Goal: Task Accomplishment & Management: Complete application form

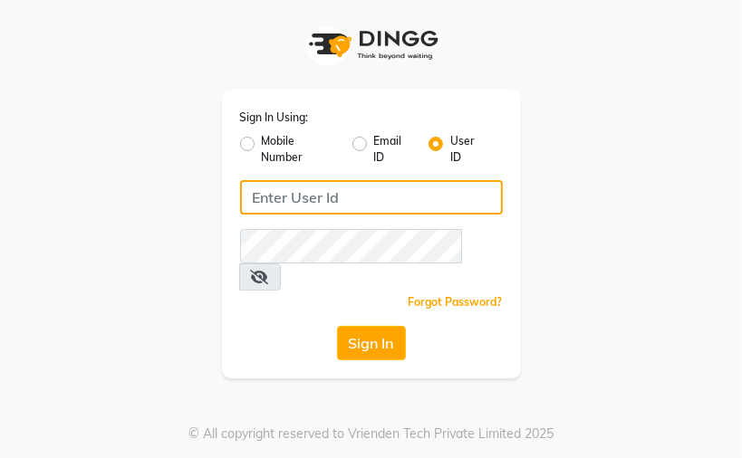
click at [333, 197] on input "Username" at bounding box center [371, 197] width 263 height 34
type input "kaokami"
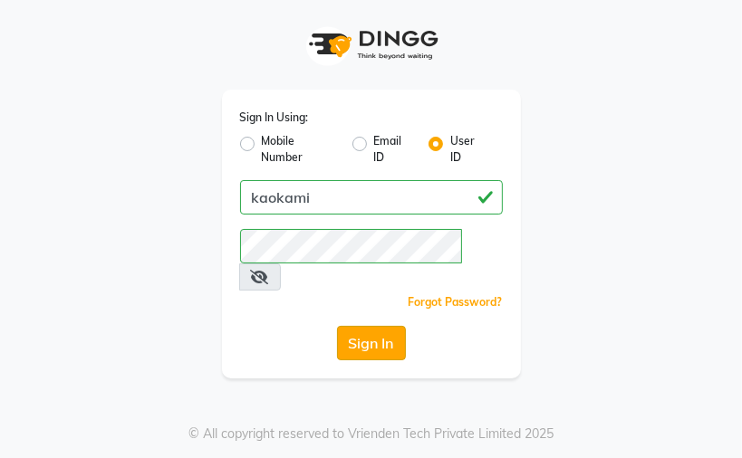
click at [370, 326] on button "Sign In" at bounding box center [371, 343] width 69 height 34
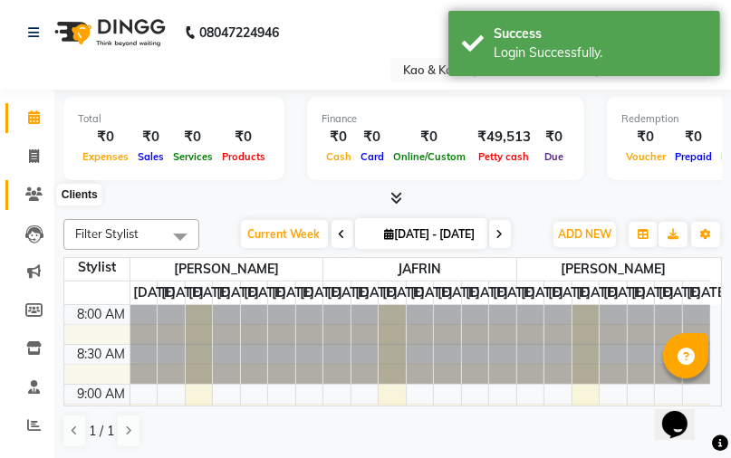
click at [36, 189] on icon at bounding box center [33, 195] width 17 height 14
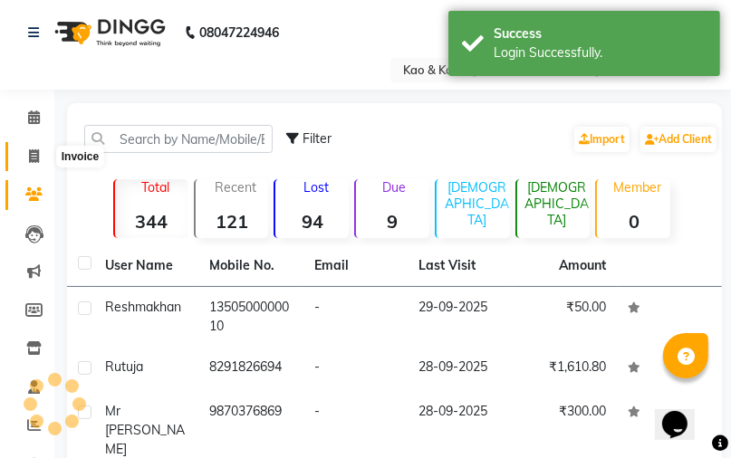
click at [33, 153] on icon at bounding box center [34, 157] width 10 height 14
select select "service"
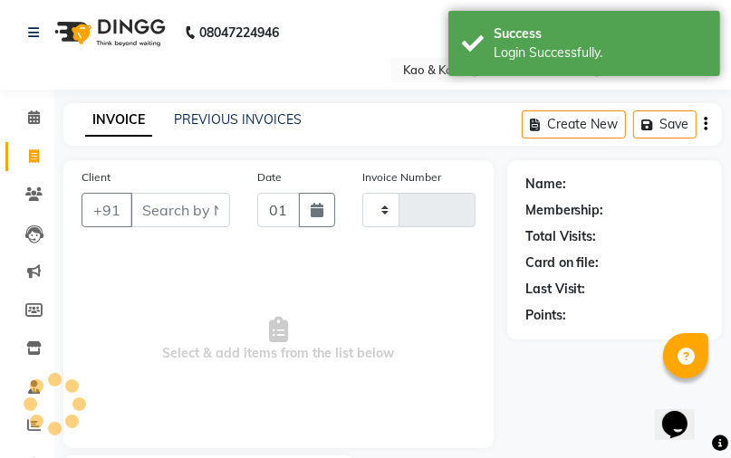
type input "0357"
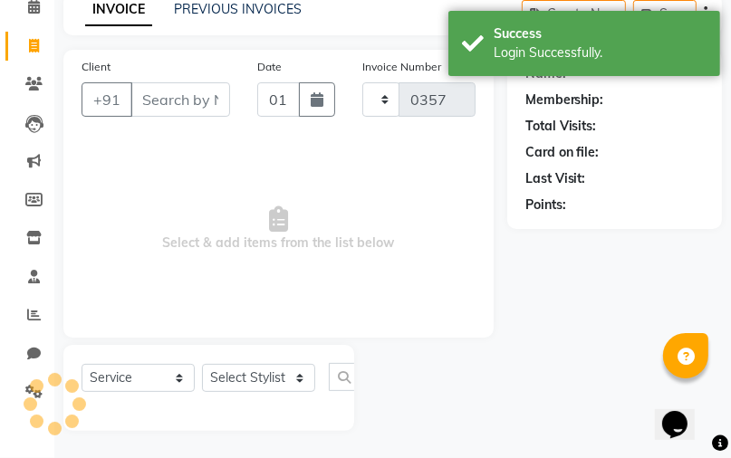
select select "7904"
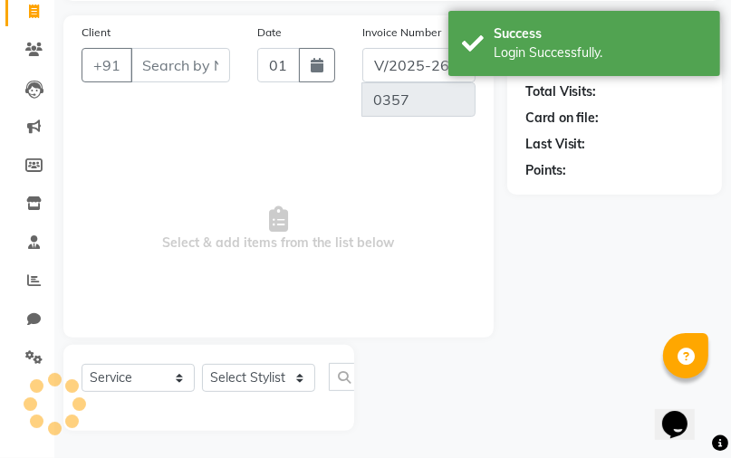
select select "membership"
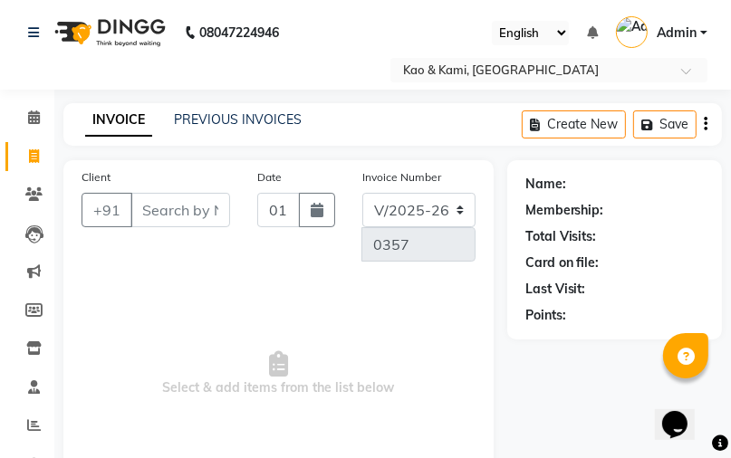
click at [197, 210] on input "Client" at bounding box center [180, 210] width 100 height 34
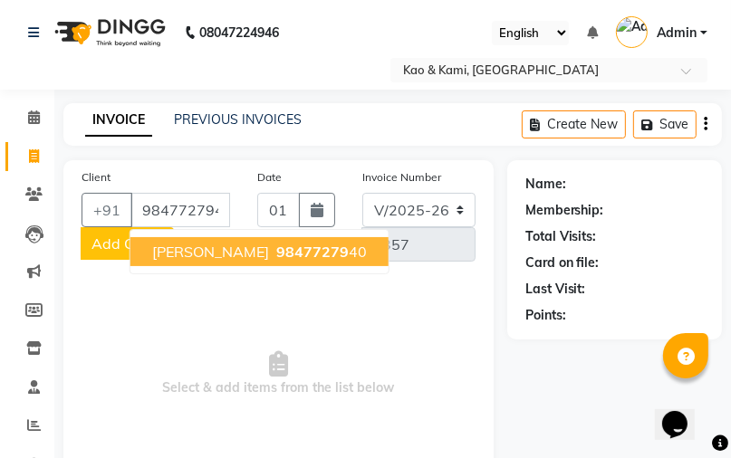
type input "9847727940"
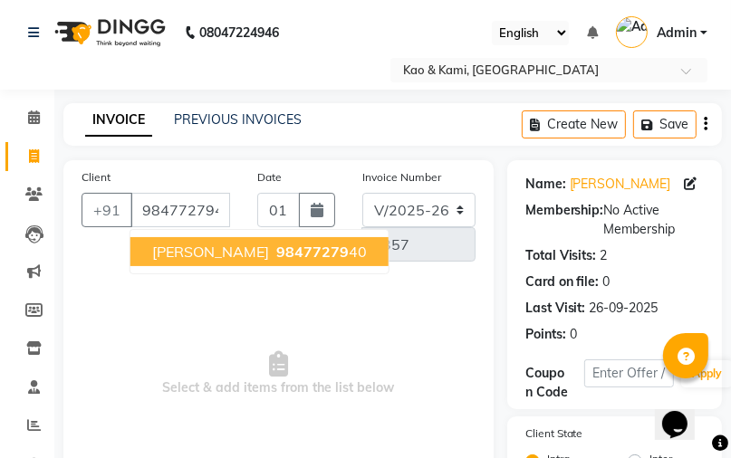
click at [280, 254] on ngb-highlight "98477279 40" at bounding box center [320, 252] width 94 height 18
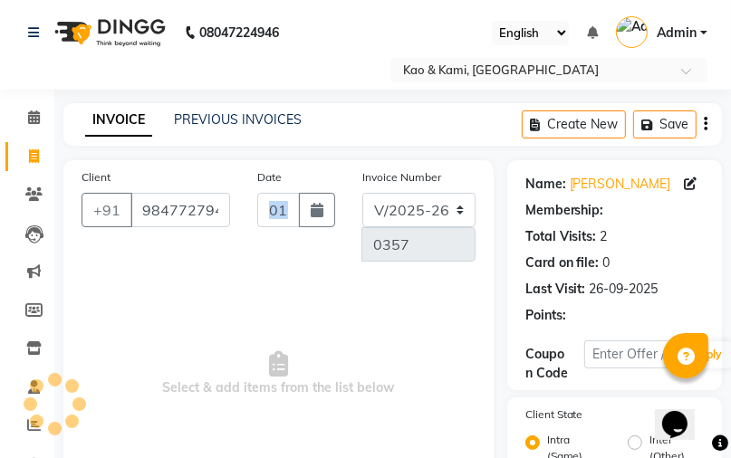
click at [280, 254] on div "Date [DATE]" at bounding box center [296, 222] width 105 height 109
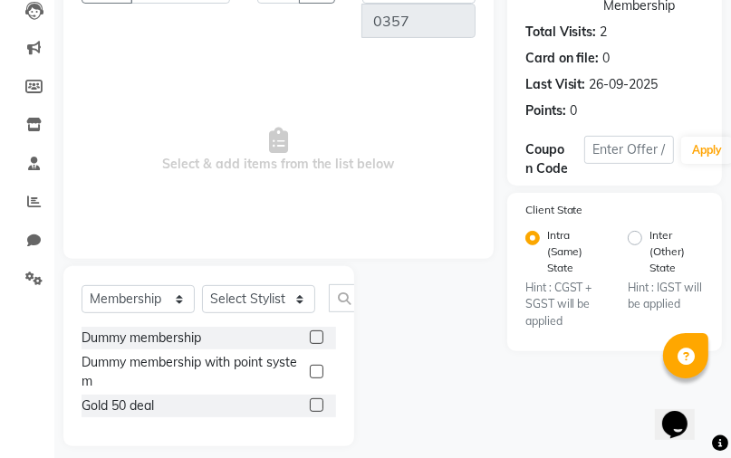
scroll to position [239, 0]
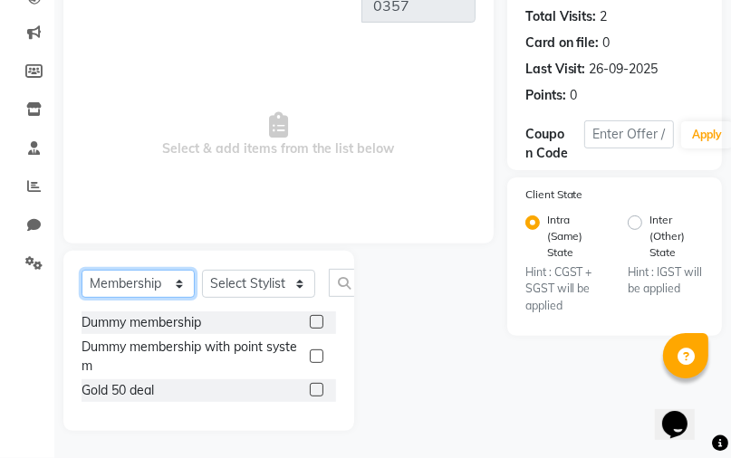
click at [179, 290] on select "Select Service Product Membership Package Voucher Prepaid Gift Card" at bounding box center [138, 284] width 113 height 28
select select "service"
click at [82, 298] on select "Select Service Product Membership Package Voucher Prepaid Gift Card" at bounding box center [138, 284] width 113 height 28
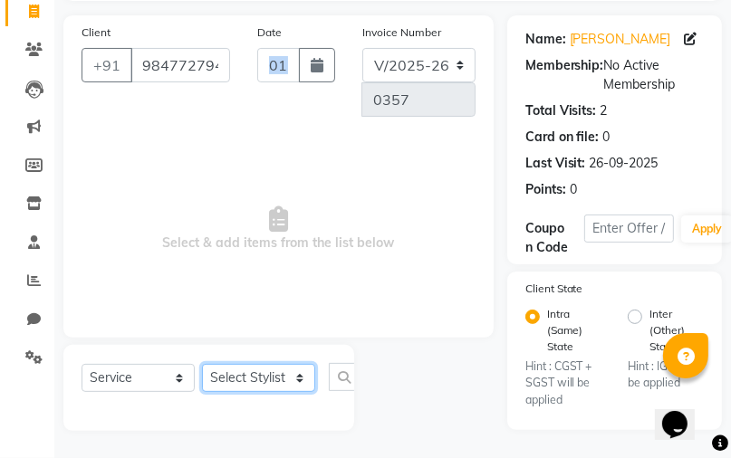
click at [294, 377] on select "Select Stylist JAFRIN [PERSON_NAME] [PERSON_NAME]" at bounding box center [258, 378] width 113 height 28
click at [202, 365] on select "Select Stylist JAFRIN [PERSON_NAME] [PERSON_NAME]" at bounding box center [258, 378] width 113 height 28
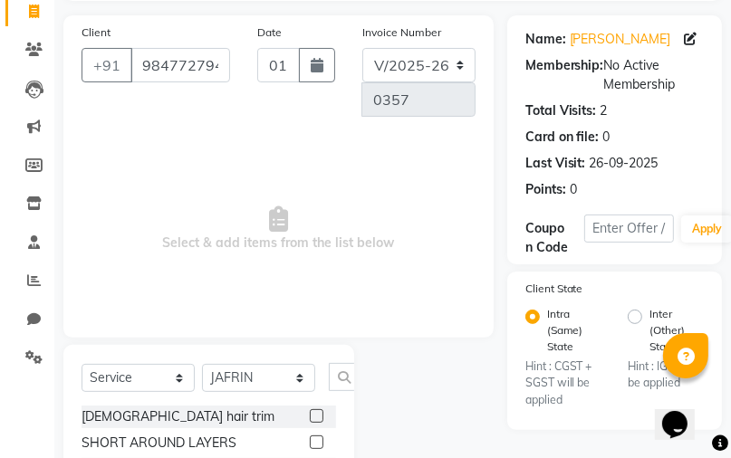
click at [303, 305] on span "Select & add items from the list below" at bounding box center [279, 229] width 394 height 181
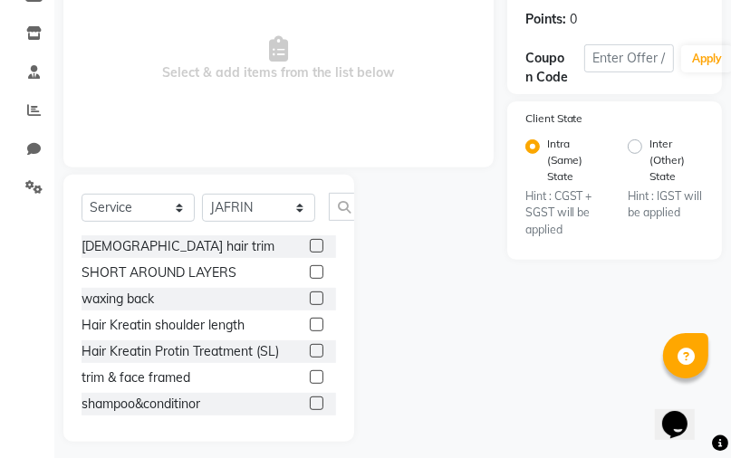
scroll to position [326, 0]
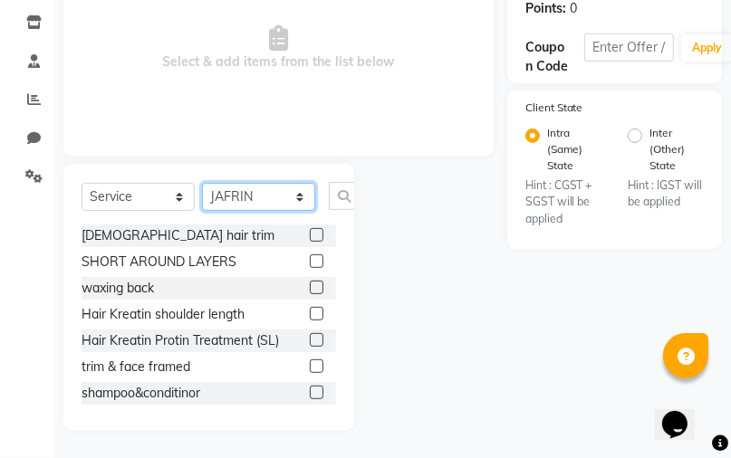
click at [275, 199] on select "Select Stylist JAFRIN [PERSON_NAME] [PERSON_NAME]" at bounding box center [258, 197] width 113 height 28
select select "91683"
click at [202, 184] on select "Select Stylist JAFRIN [PERSON_NAME] [PERSON_NAME]" at bounding box center [258, 197] width 113 height 28
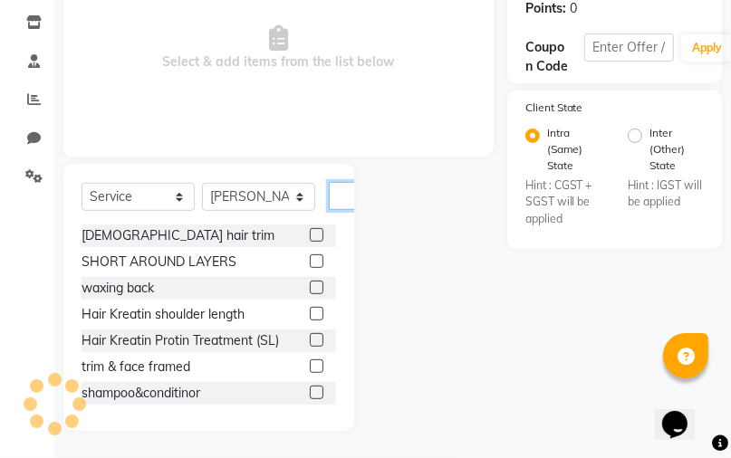
click at [346, 192] on input "text" at bounding box center [350, 196] width 43 height 28
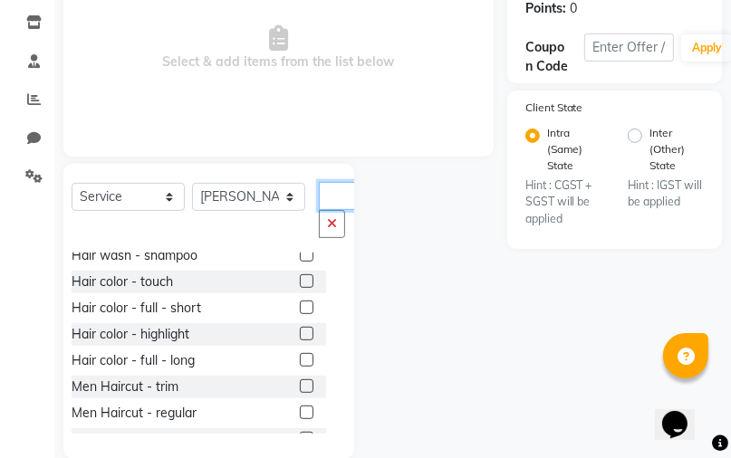
scroll to position [580, 0]
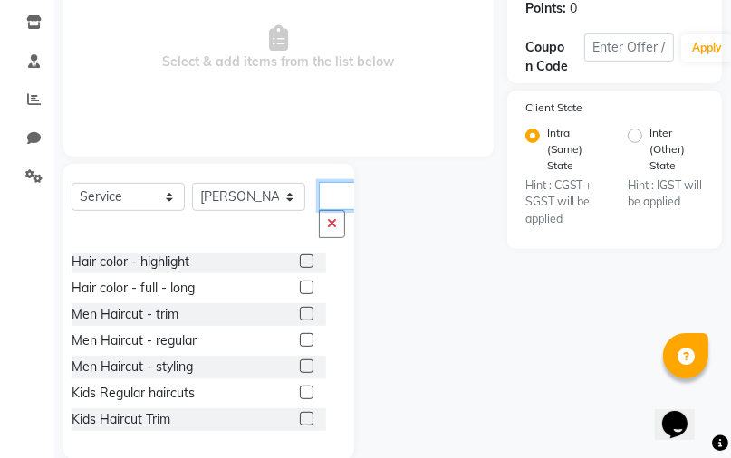
type input "hair"
click at [300, 337] on label at bounding box center [307, 340] width 14 height 14
click at [300, 337] on input "checkbox" at bounding box center [306, 341] width 12 height 12
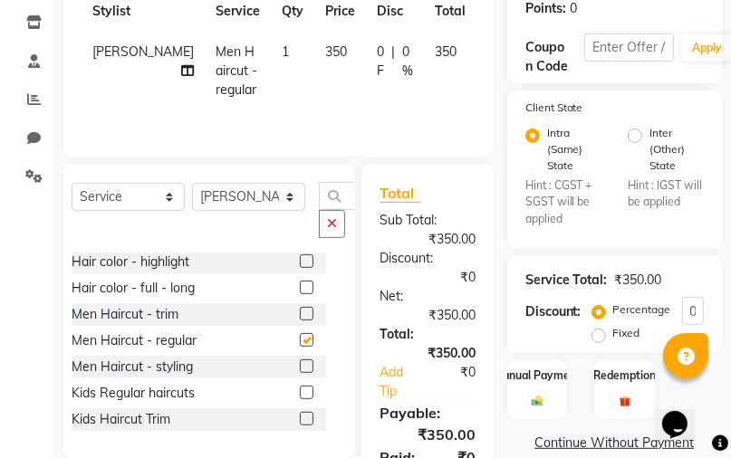
click at [300, 337] on label at bounding box center [307, 340] width 14 height 14
click at [300, 337] on input "checkbox" at bounding box center [306, 341] width 12 height 12
checkbox input "false"
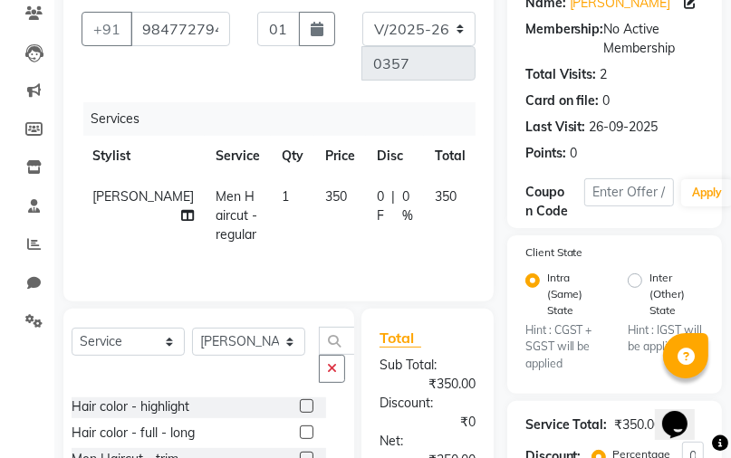
click at [435, 196] on span "350" at bounding box center [446, 196] width 22 height 16
select select "91683"
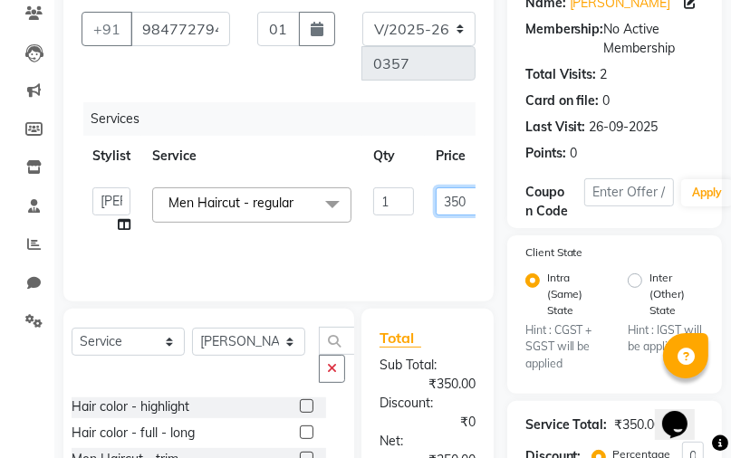
click at [449, 200] on input "350" at bounding box center [463, 202] width 54 height 28
type input "150"
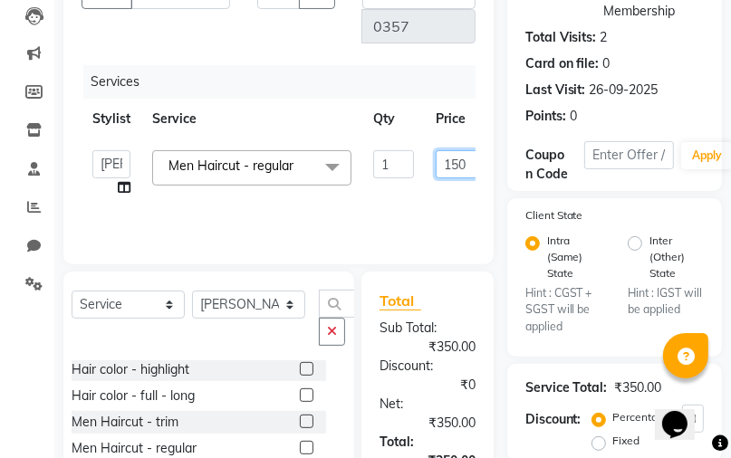
scroll to position [206, 0]
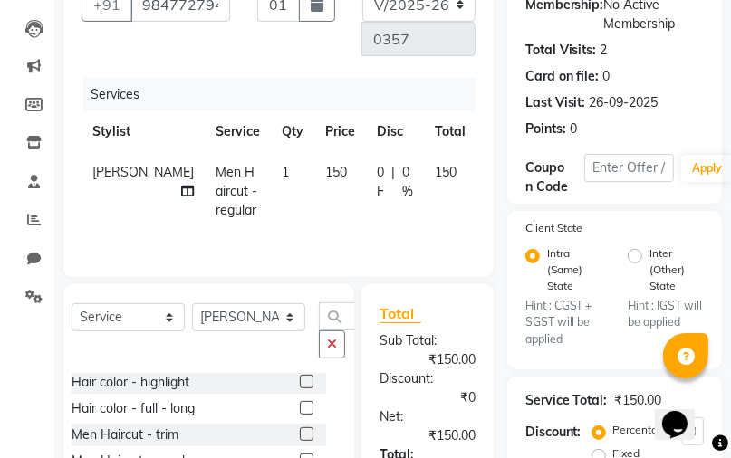
click at [283, 134] on tr "Stylist Service Qty Price Disc Total Action" at bounding box center [309, 131] width 455 height 41
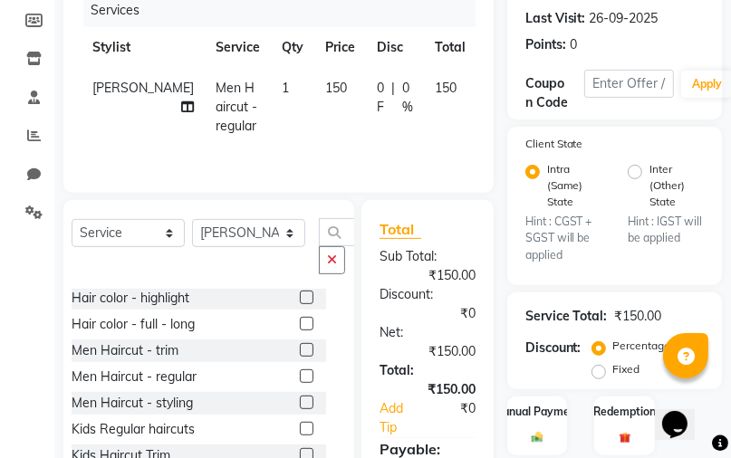
scroll to position [423, 0]
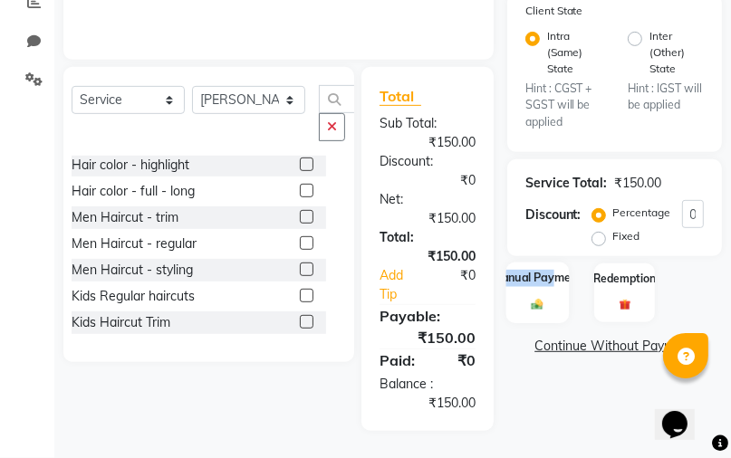
click at [555, 296] on div "Manual Payment" at bounding box center [537, 293] width 63 height 62
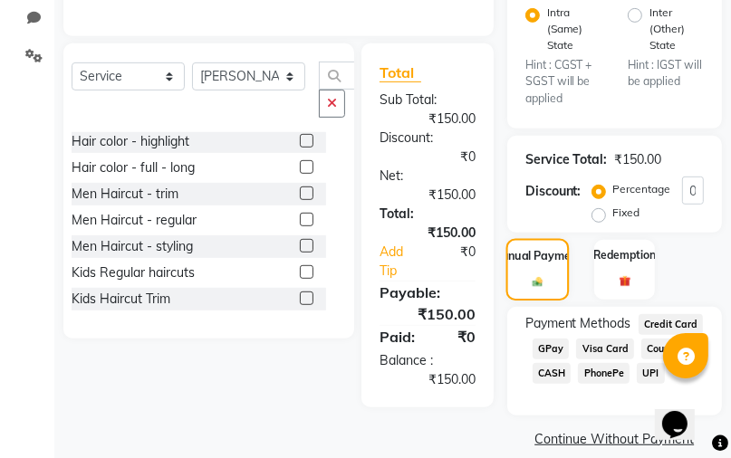
scroll to position [468, 0]
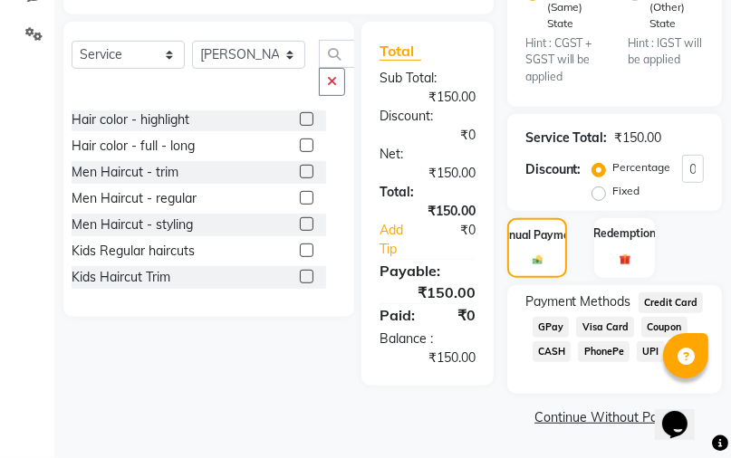
click at [553, 325] on span "GPay" at bounding box center [551, 327] width 37 height 21
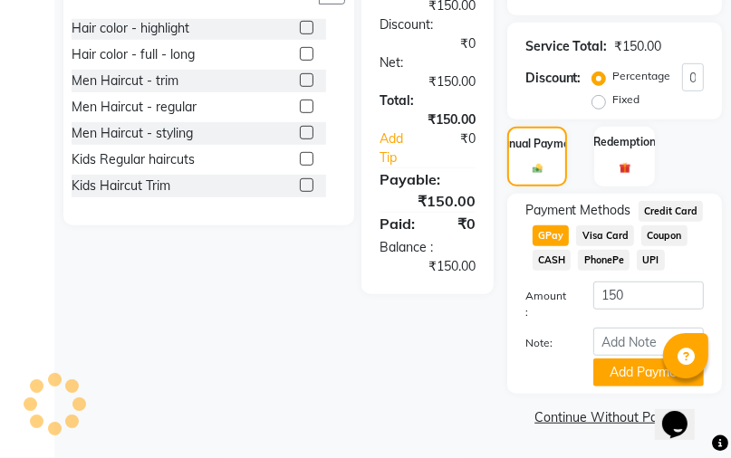
scroll to position [564, 0]
click at [630, 371] on button "Add Payment" at bounding box center [648, 373] width 111 height 28
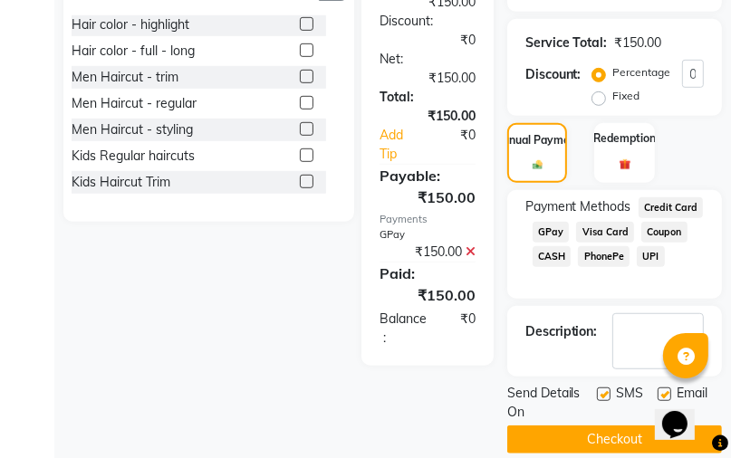
click at [556, 446] on button "Checkout" at bounding box center [614, 440] width 215 height 28
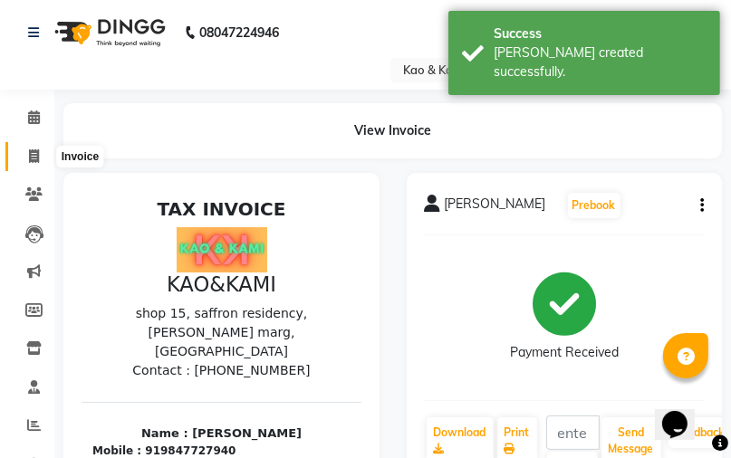
click at [37, 150] on icon at bounding box center [34, 157] width 10 height 14
select select "7904"
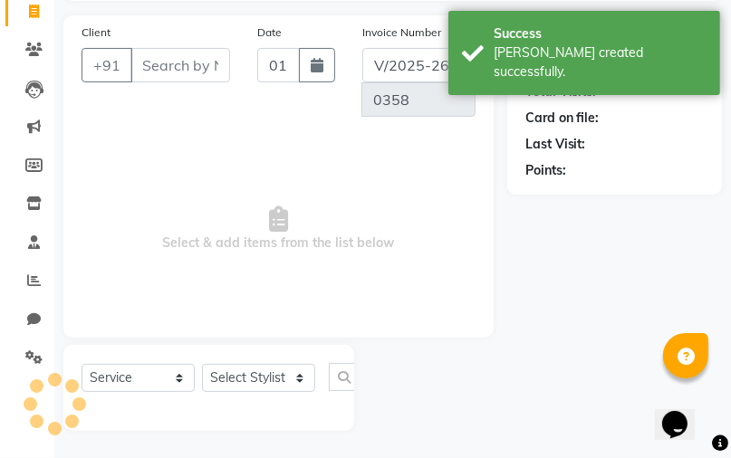
select select "membership"
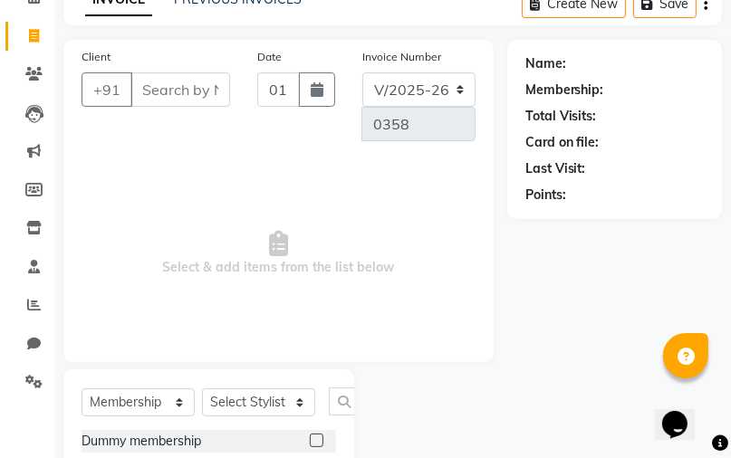
scroll to position [94, 0]
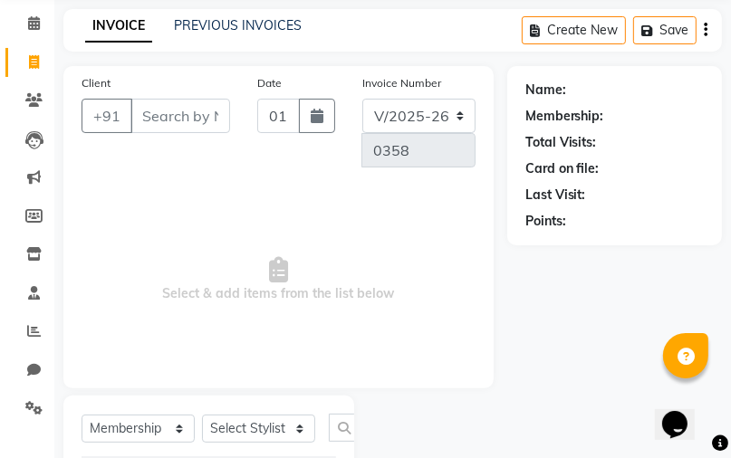
click at [149, 114] on input "Client" at bounding box center [180, 116] width 100 height 34
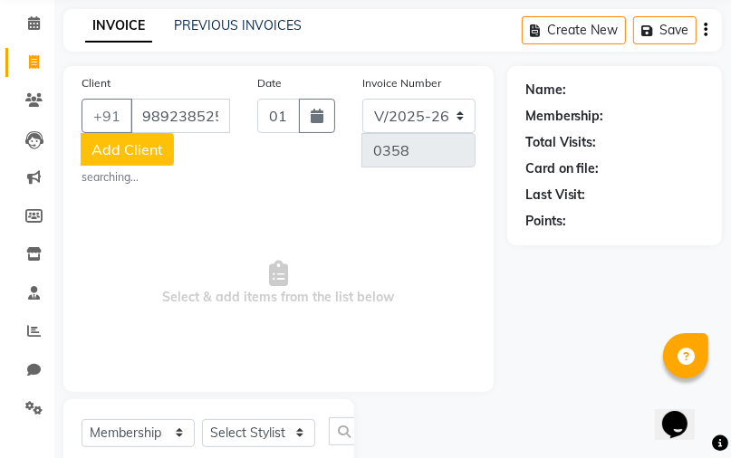
scroll to position [0, 9]
click at [138, 116] on input "9892385258" at bounding box center [180, 116] width 100 height 34
click at [227, 111] on input "9892385258" at bounding box center [180, 116] width 100 height 34
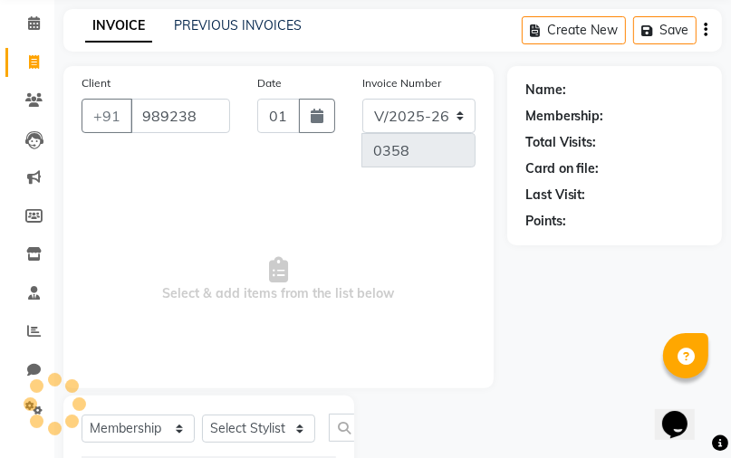
scroll to position [0, 0]
type input "9"
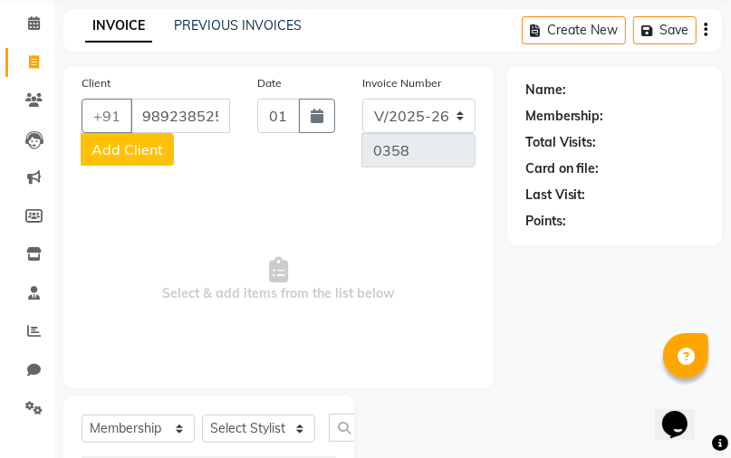
scroll to position [0, 9]
type input "9892385258"
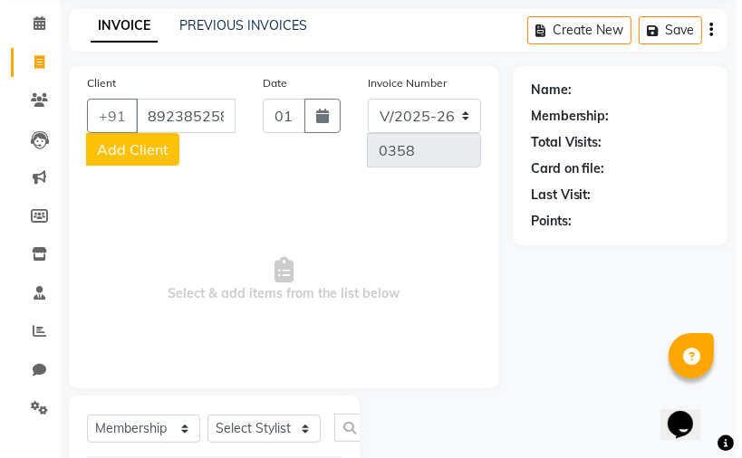
scroll to position [0, 0]
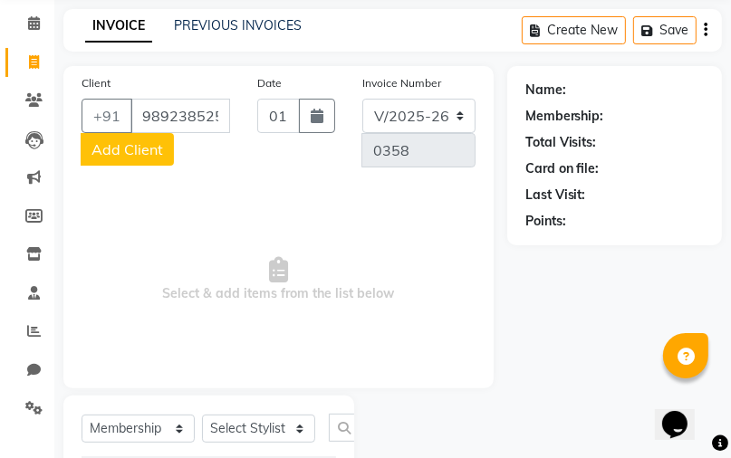
click at [149, 152] on span "Add Client" at bounding box center [128, 149] width 72 height 18
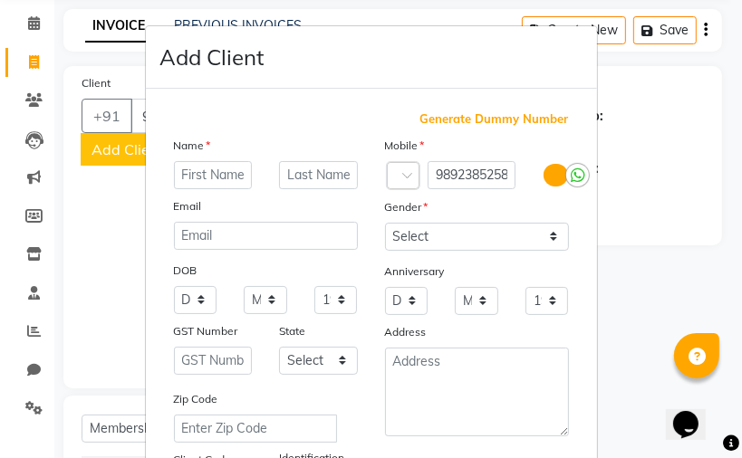
click at [212, 170] on input "text" at bounding box center [213, 175] width 79 height 28
type input "prinali"
click at [484, 245] on select "Select [DEMOGRAPHIC_DATA] [DEMOGRAPHIC_DATA] Other Prefer Not To Say" at bounding box center [477, 237] width 184 height 28
select select "[DEMOGRAPHIC_DATA]"
click at [385, 224] on select "Select [DEMOGRAPHIC_DATA] [DEMOGRAPHIC_DATA] Other Prefer Not To Say" at bounding box center [477, 237] width 184 height 28
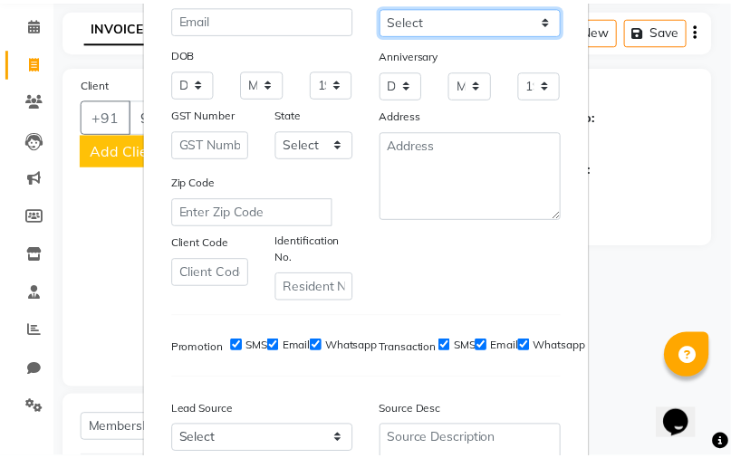
scroll to position [362, 0]
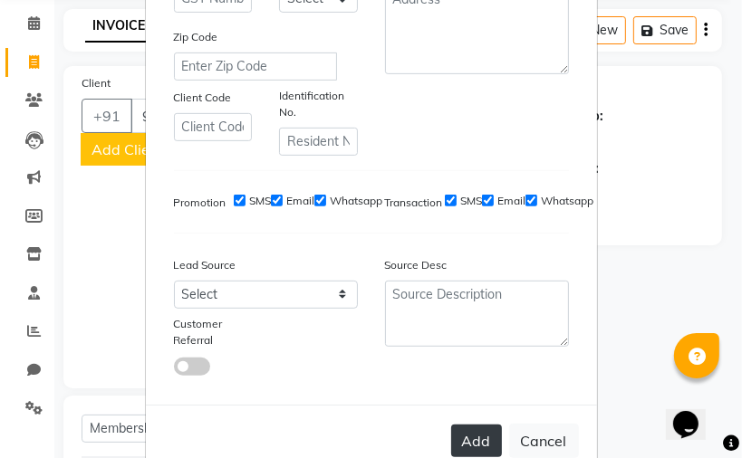
click at [489, 442] on button "Add" at bounding box center [476, 441] width 51 height 33
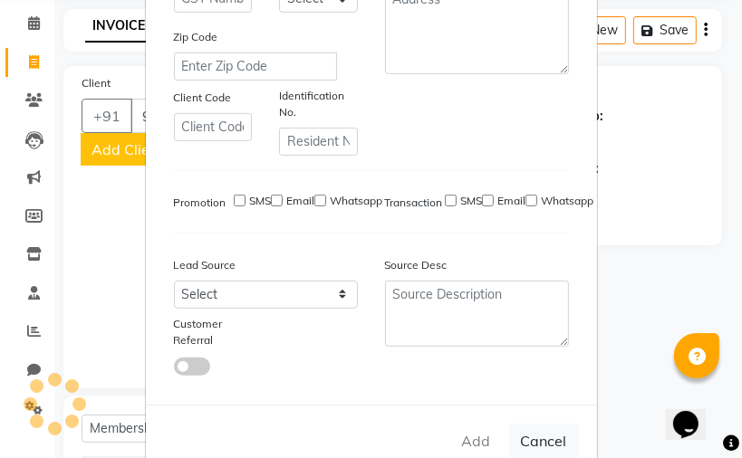
select select
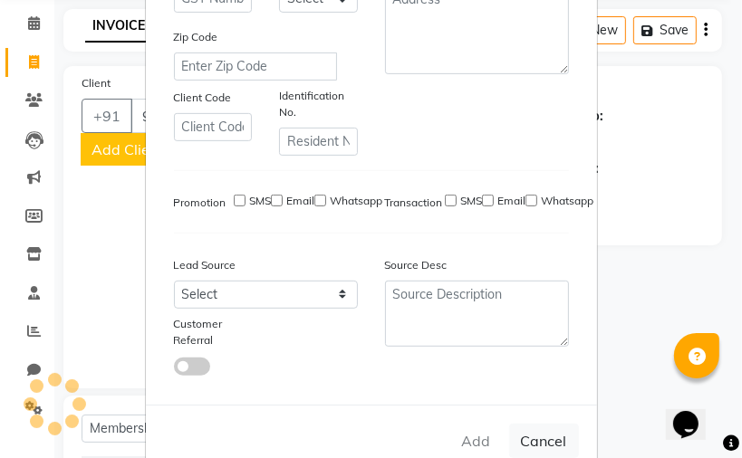
select select
checkbox input "false"
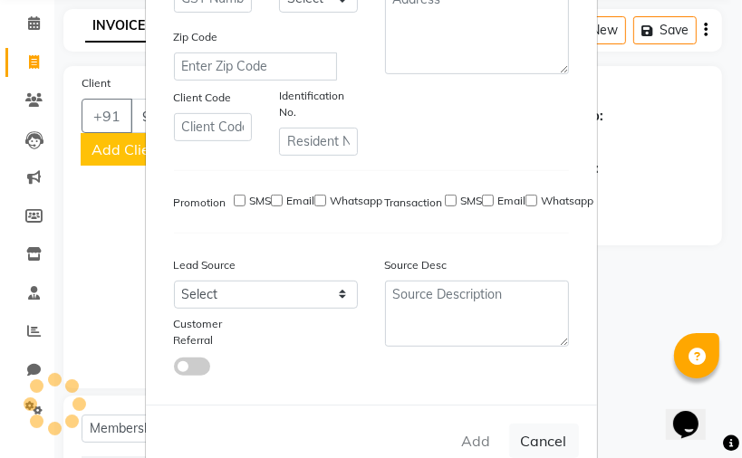
checkbox input "false"
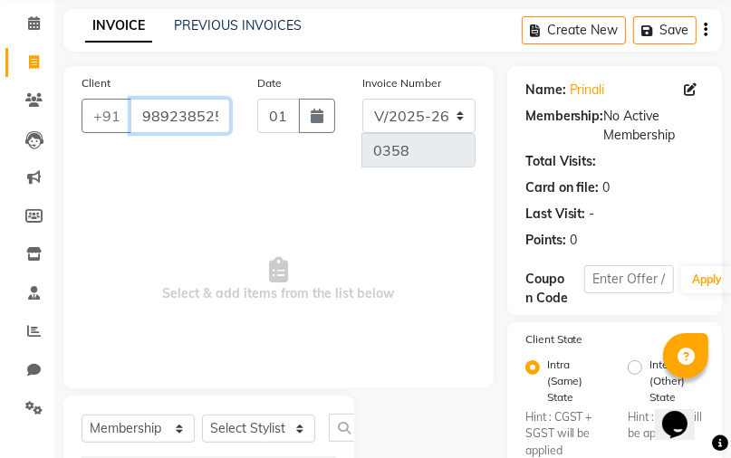
click at [218, 110] on input "9892385258" at bounding box center [180, 116] width 100 height 34
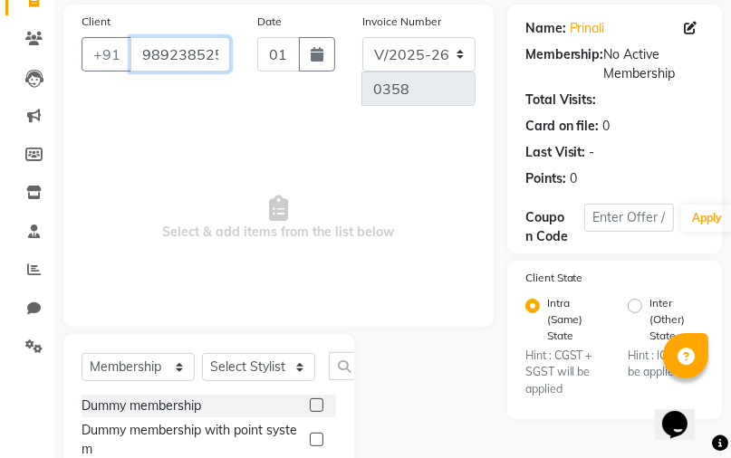
scroll to position [239, 0]
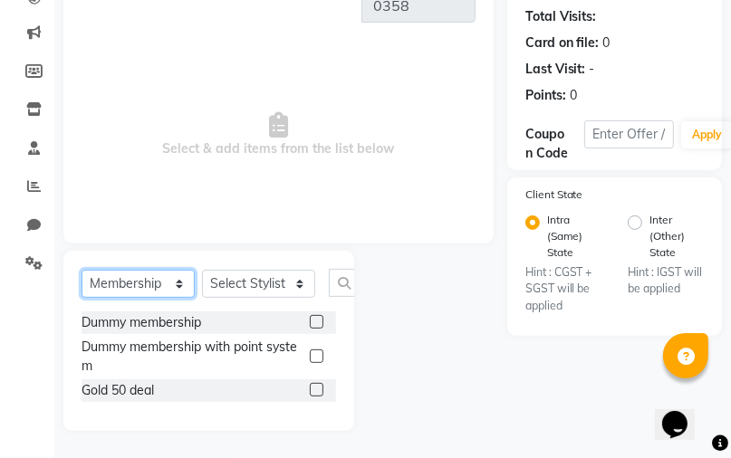
click at [180, 291] on select "Select Service Product Membership Package Voucher Prepaid Gift Card" at bounding box center [138, 284] width 113 height 28
select select "service"
click at [82, 298] on select "Select Service Product Membership Package Voucher Prepaid Gift Card" at bounding box center [138, 284] width 113 height 28
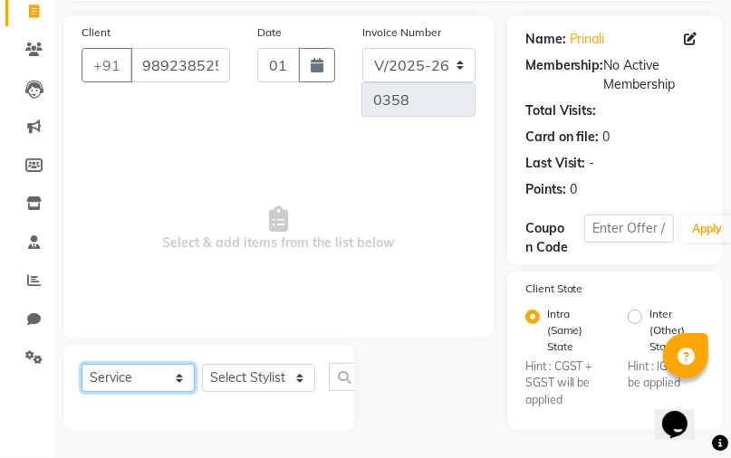
scroll to position [145, 0]
drag, startPoint x: 305, startPoint y: 378, endPoint x: 294, endPoint y: 375, distance: 12.1
click at [305, 378] on select "Select Stylist JAFRIN [PERSON_NAME] [PERSON_NAME]" at bounding box center [258, 378] width 113 height 28
select select "91683"
click at [202, 365] on select "Select Stylist JAFRIN [PERSON_NAME] [PERSON_NAME]" at bounding box center [258, 378] width 113 height 28
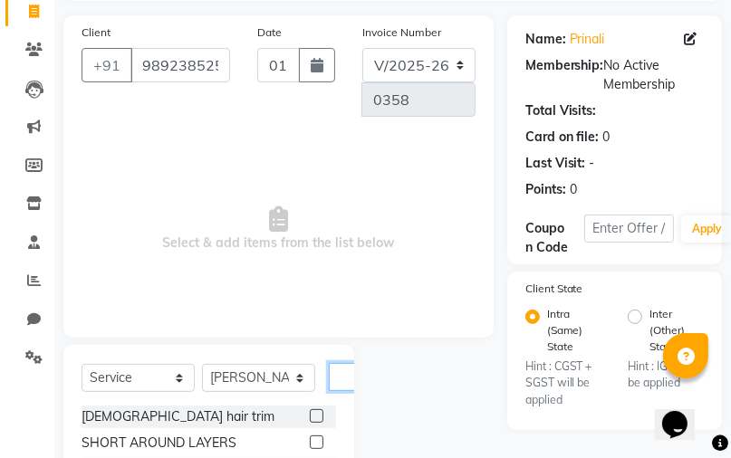
click at [347, 373] on input "text" at bounding box center [350, 377] width 43 height 28
click at [335, 381] on input "text" at bounding box center [350, 377] width 43 height 28
click at [336, 381] on input "text" at bounding box center [350, 377] width 43 height 28
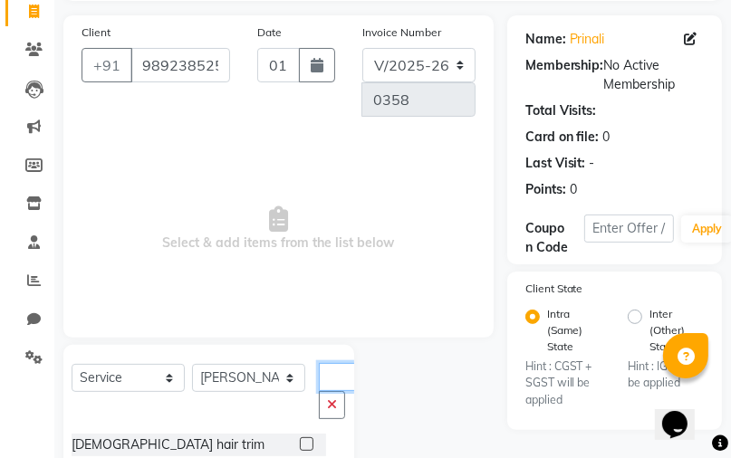
scroll to position [0, 22]
type input "hair"
click at [339, 403] on button "button" at bounding box center [332, 405] width 26 height 28
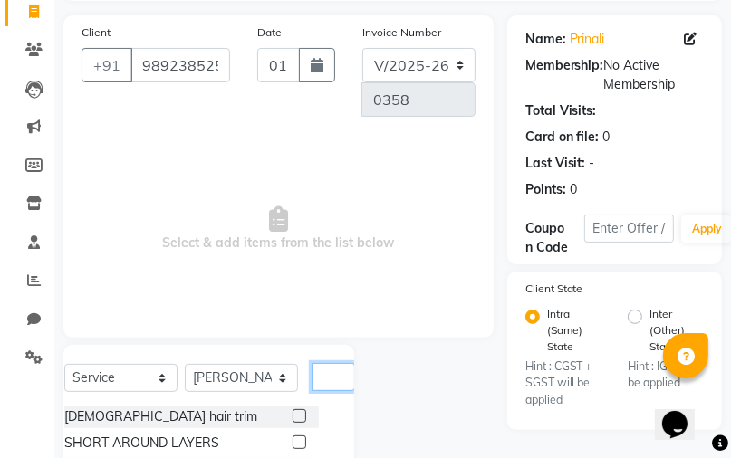
click at [348, 381] on input "text" at bounding box center [333, 377] width 43 height 28
click at [335, 370] on input "text" at bounding box center [333, 377] width 43 height 28
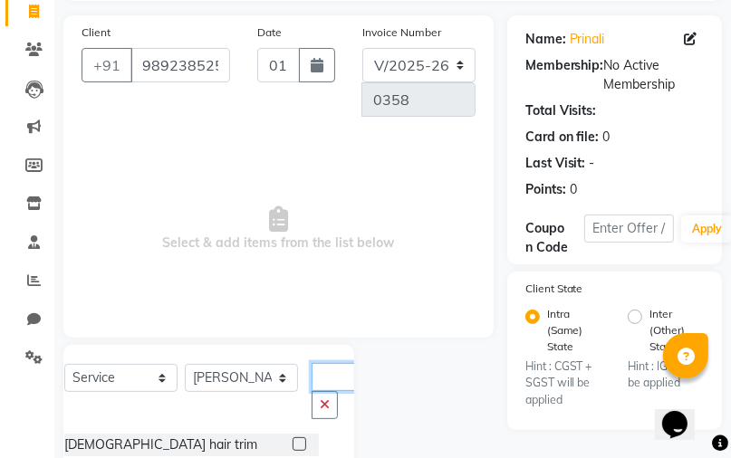
scroll to position [354, 0]
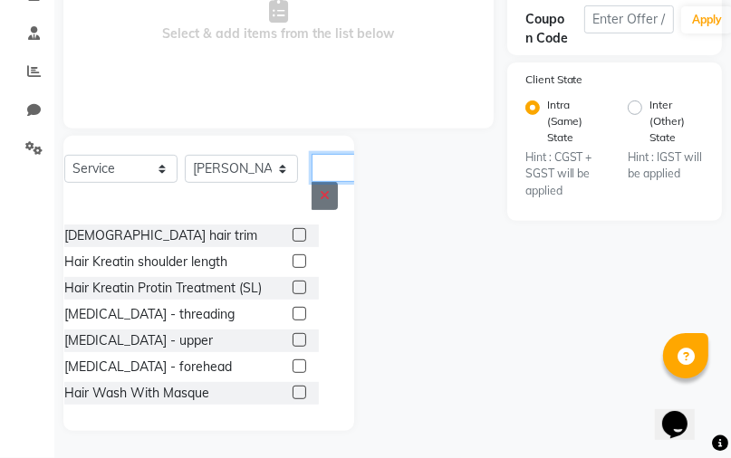
type input "hair"
click at [331, 194] on button "button" at bounding box center [325, 196] width 26 height 28
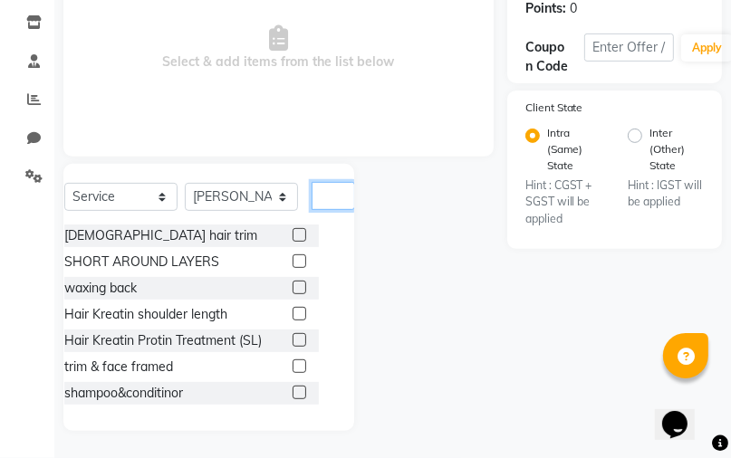
scroll to position [326, 0]
click at [333, 203] on input "text" at bounding box center [333, 196] width 43 height 28
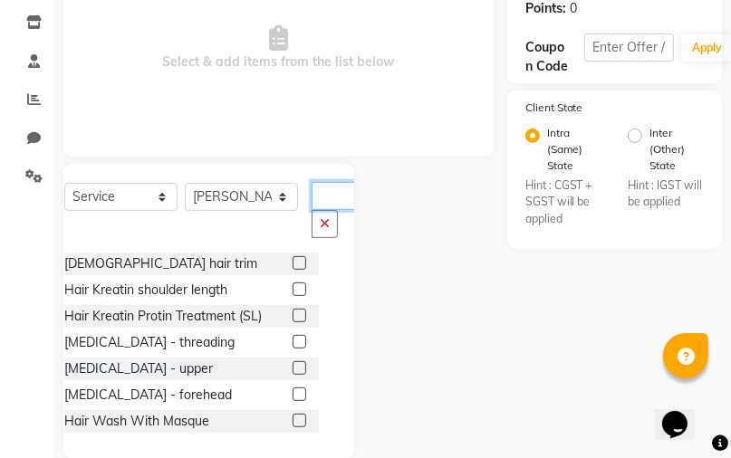
scroll to position [0, 22]
type input "hair"
click at [330, 218] on button "button" at bounding box center [325, 224] width 26 height 28
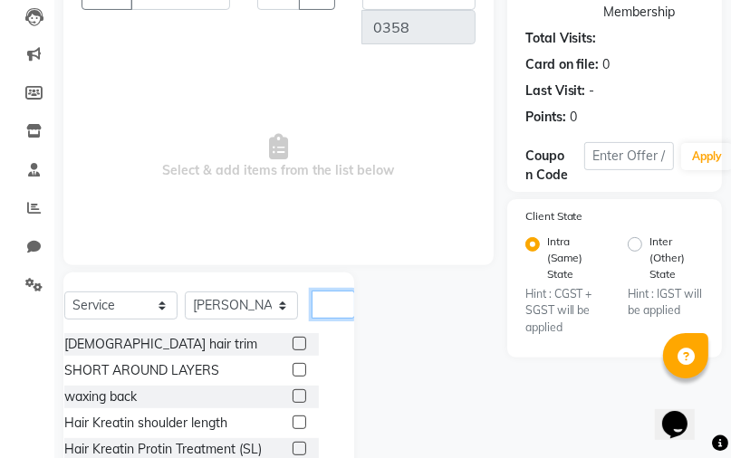
scroll to position [145, 0]
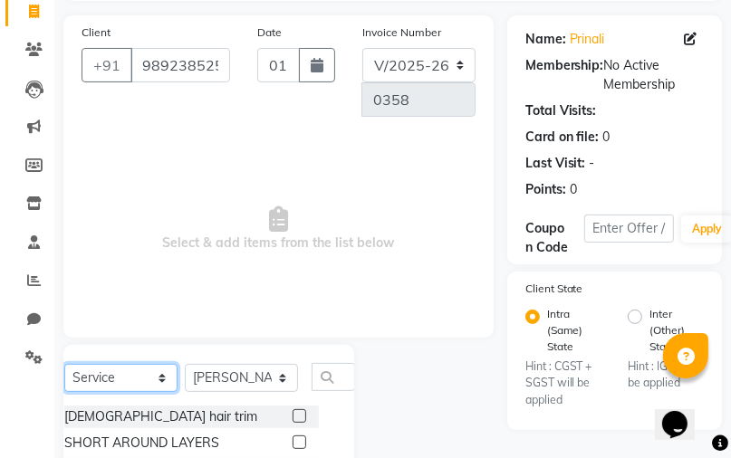
click at [158, 383] on select "Select Service Product Membership Package Voucher Prepaid Gift Card" at bounding box center [120, 378] width 113 height 28
click at [64, 365] on select "Select Service Product Membership Package Voucher Prepaid Gift Card" at bounding box center [120, 378] width 113 height 28
click at [342, 379] on input "text" at bounding box center [333, 377] width 43 height 28
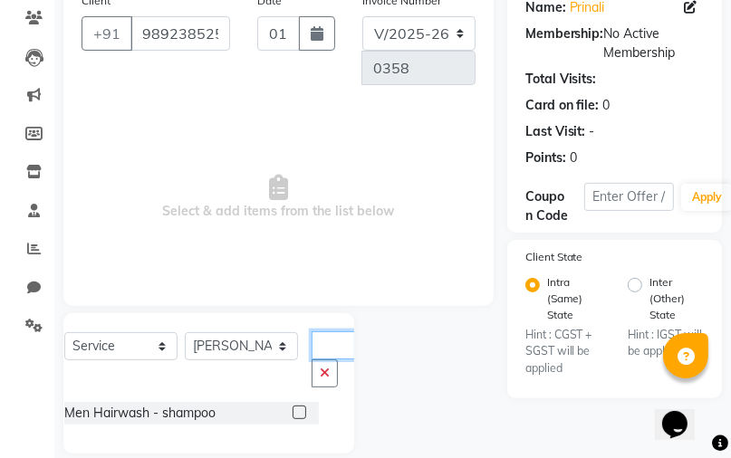
scroll to position [199, 0]
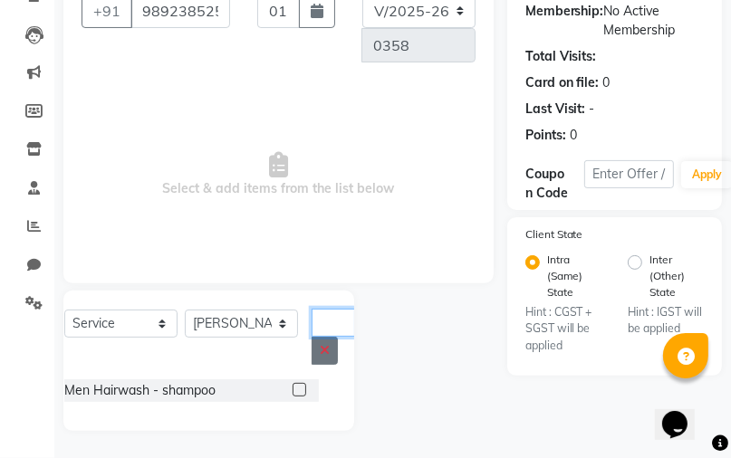
type input "hairwash"
drag, startPoint x: 325, startPoint y: 349, endPoint x: 327, endPoint y: 335, distance: 13.7
click at [326, 349] on icon "button" at bounding box center [325, 350] width 10 height 13
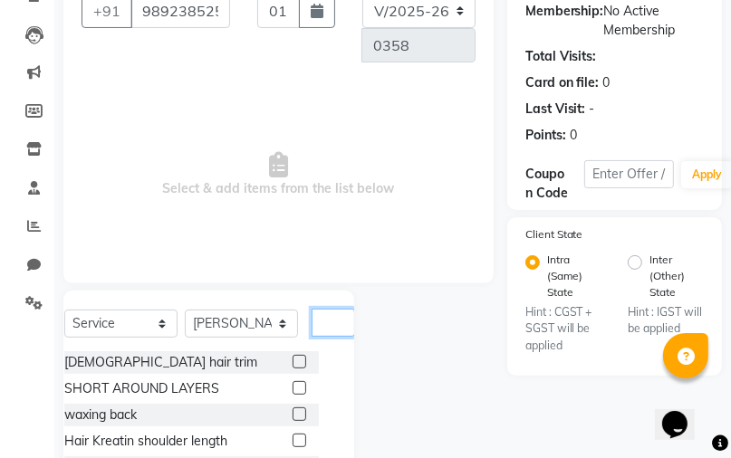
click at [330, 330] on input "text" at bounding box center [333, 323] width 43 height 28
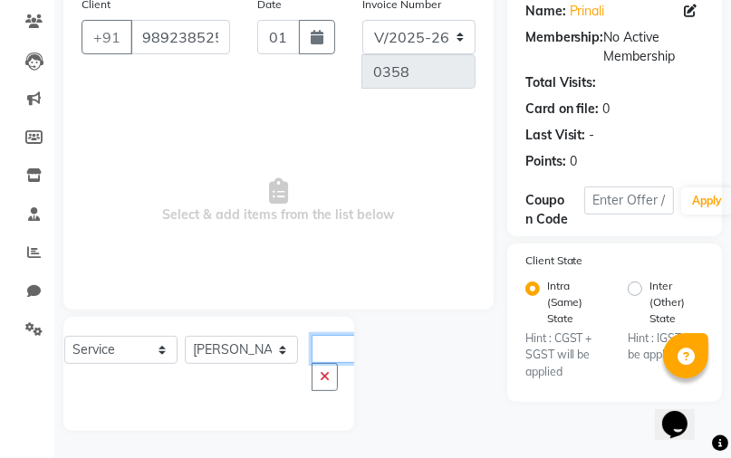
scroll to position [0, 97]
type input "[DEMOGRAPHIC_DATA] hairwash"
click at [323, 375] on icon "button" at bounding box center [325, 377] width 10 height 13
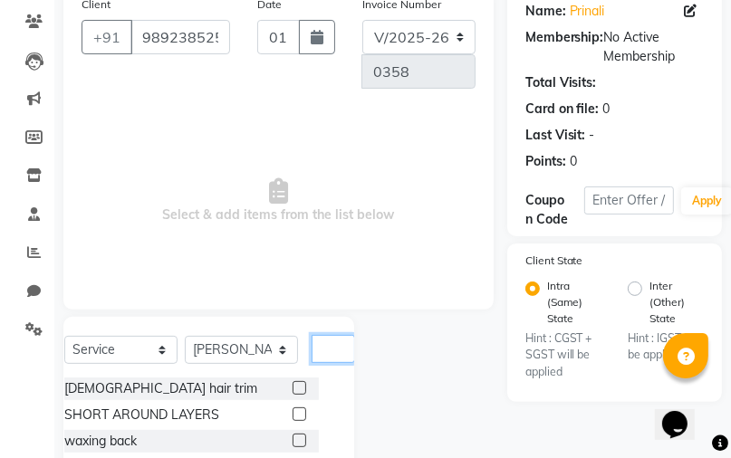
click at [341, 348] on input "text" at bounding box center [333, 349] width 43 height 28
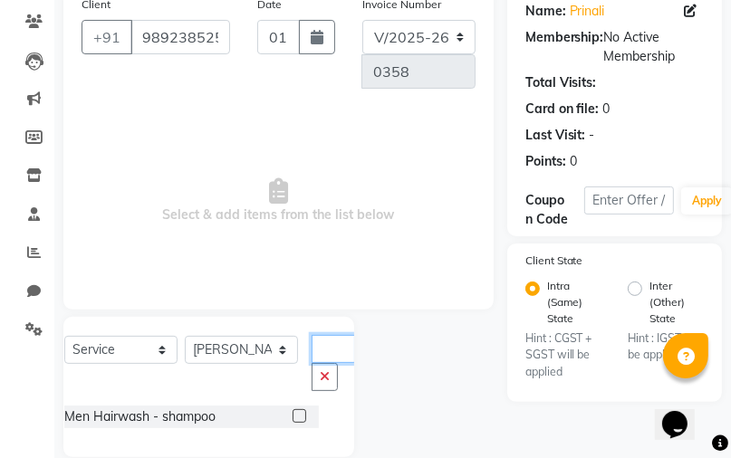
scroll to position [0, 54]
type input "hairwash"
click at [298, 417] on label at bounding box center [300, 417] width 14 height 14
click at [298, 417] on input "checkbox" at bounding box center [299, 417] width 12 height 12
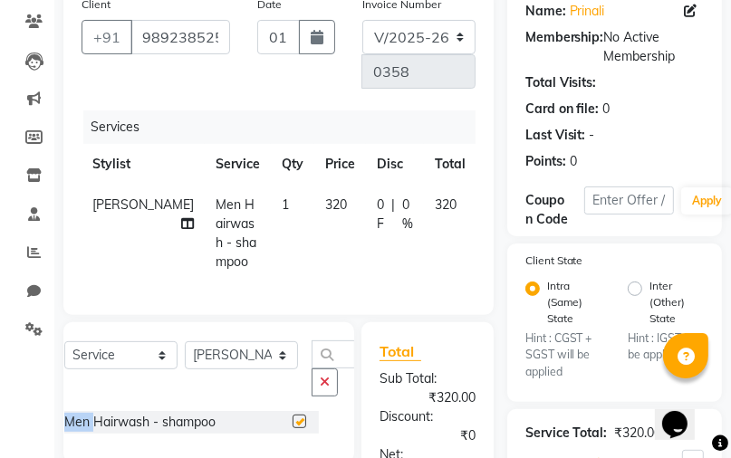
click at [298, 411] on div "Select Service Product Membership Package Voucher Prepaid Gift Card Select Styl…" at bounding box center [191, 376] width 255 height 71
checkbox input "false"
click at [435, 203] on span "320" at bounding box center [446, 205] width 22 height 16
select select "91683"
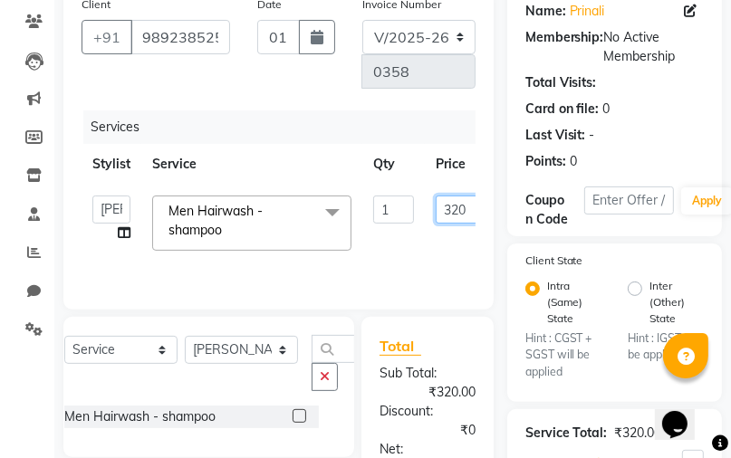
click at [458, 209] on input "320" at bounding box center [463, 210] width 54 height 28
type input "350"
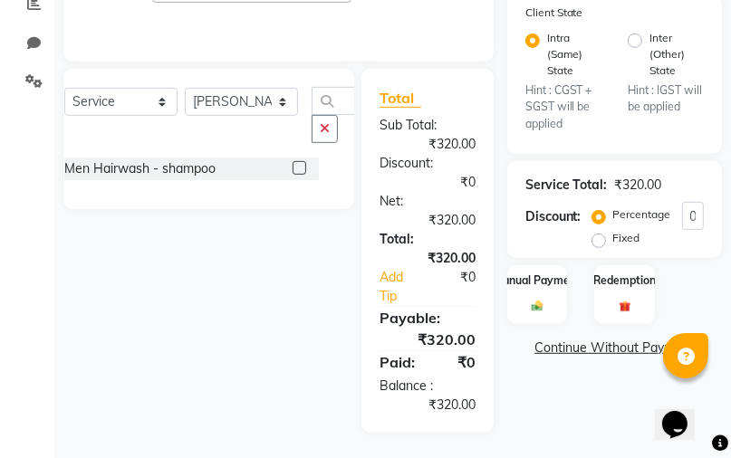
scroll to position [423, 0]
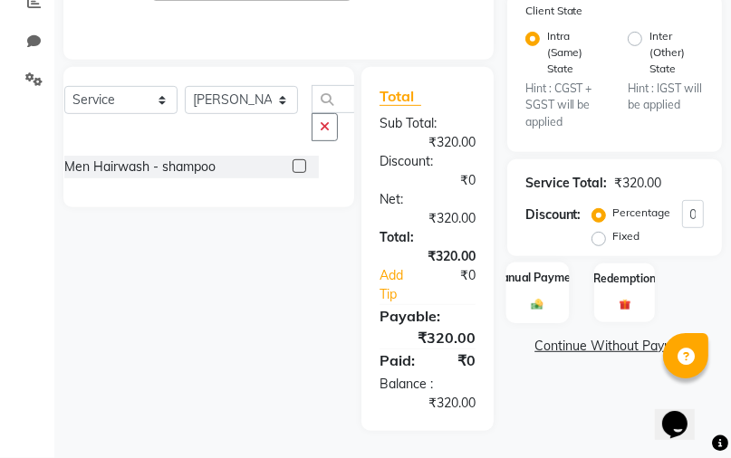
click at [533, 291] on div "Manual Payment" at bounding box center [537, 293] width 63 height 62
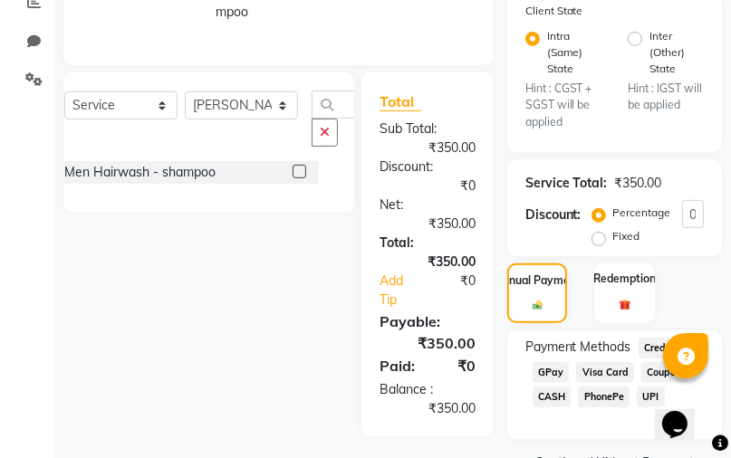
click at [548, 370] on span "GPay" at bounding box center [551, 372] width 37 height 21
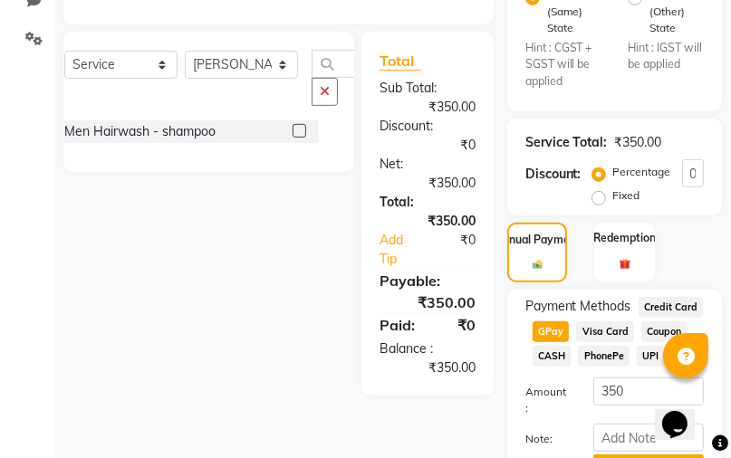
scroll to position [496, 0]
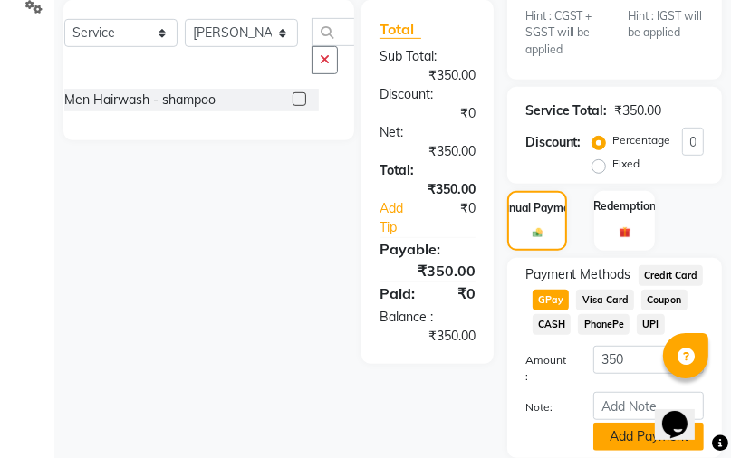
click at [620, 435] on button "Add Payment" at bounding box center [648, 437] width 111 height 28
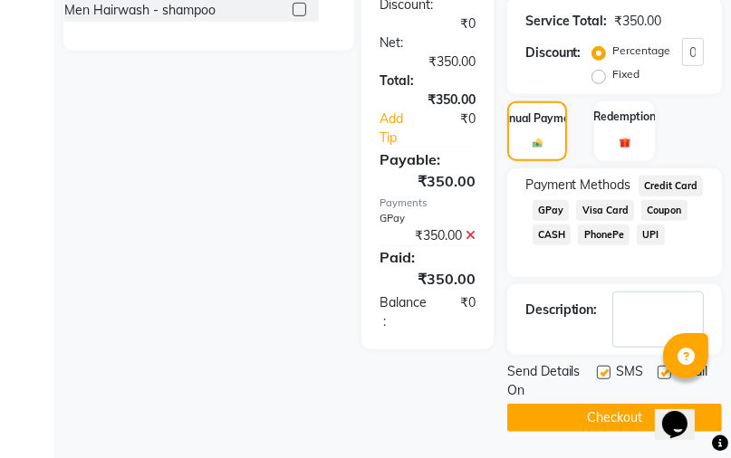
scroll to position [586, 0]
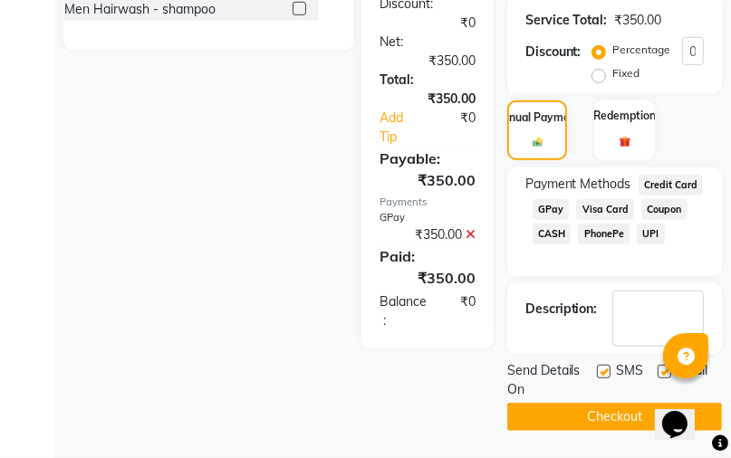
click at [581, 420] on button "Checkout" at bounding box center [614, 417] width 215 height 28
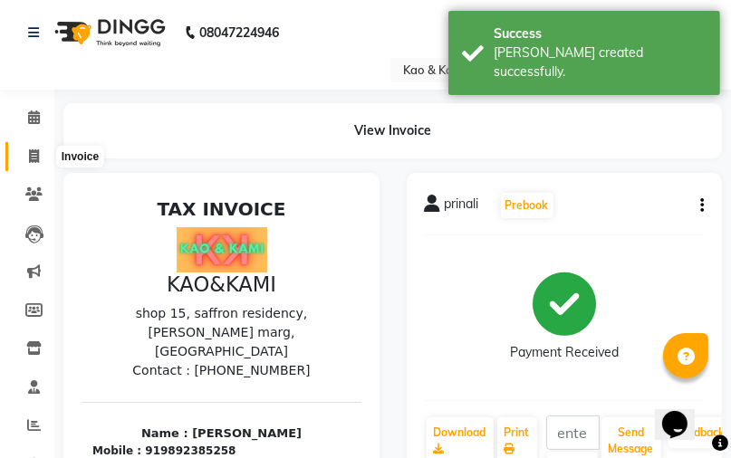
click at [35, 148] on span at bounding box center [34, 157] width 32 height 21
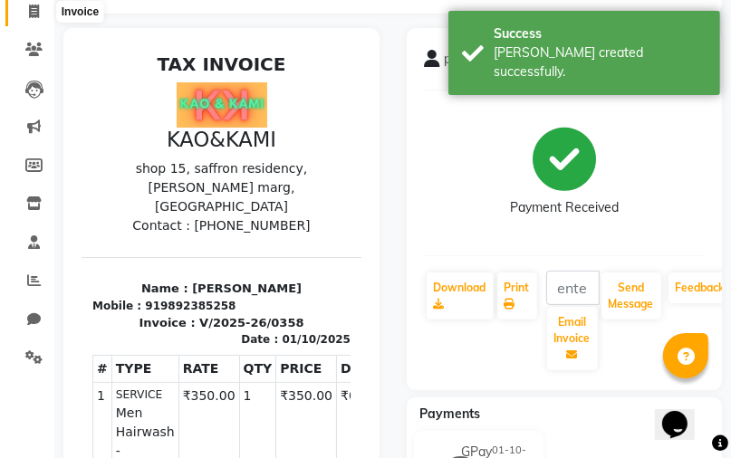
select select "7904"
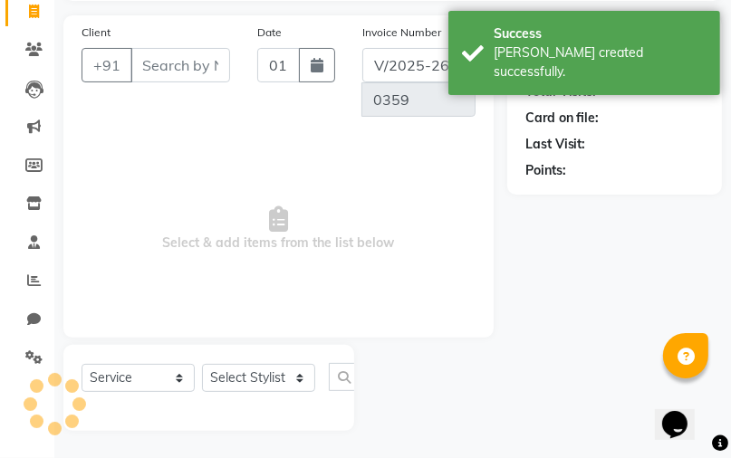
select select "membership"
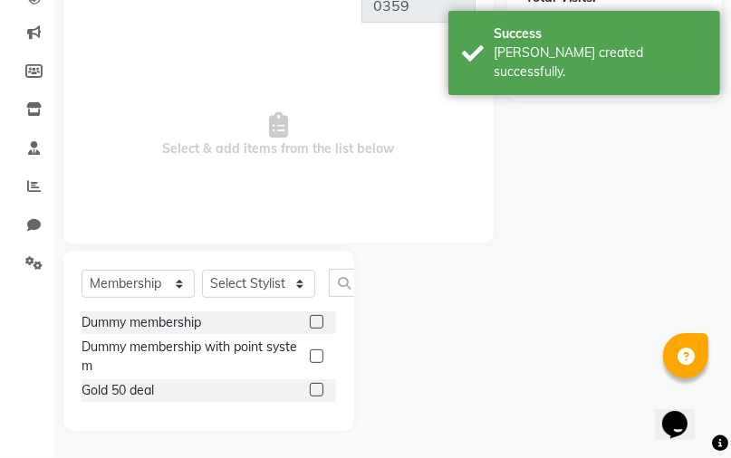
scroll to position [94, 0]
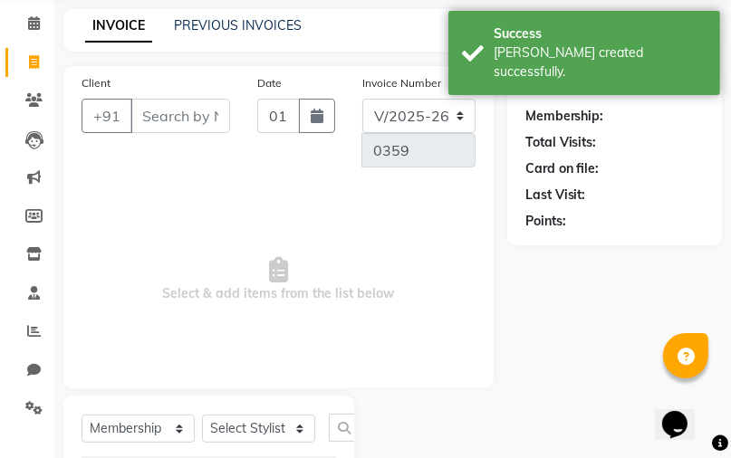
click at [174, 120] on input "Client" at bounding box center [180, 116] width 100 height 34
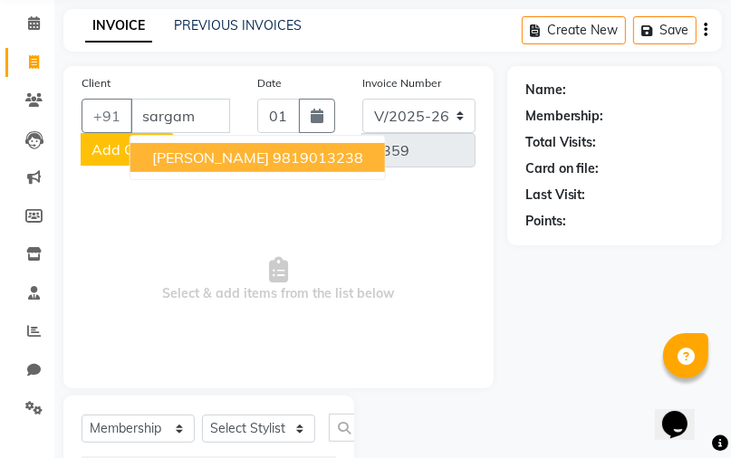
click at [188, 146] on button "[PERSON_NAME] 9819013238" at bounding box center [257, 157] width 255 height 29
type input "9819013238"
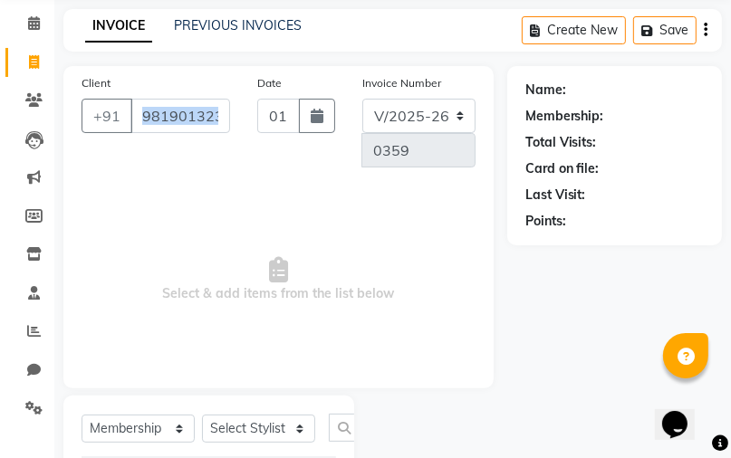
click at [188, 146] on div "Client [PHONE_NUMBER]" at bounding box center [156, 127] width 176 height 109
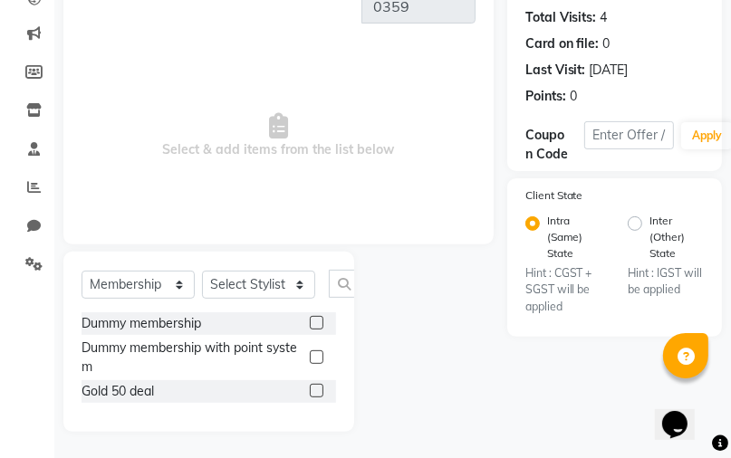
scroll to position [239, 0]
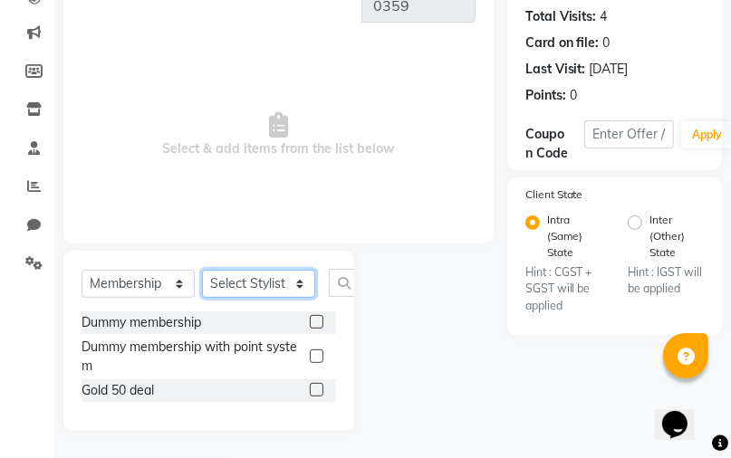
click at [247, 289] on select "Select Stylist JAFRIN [PERSON_NAME] [PERSON_NAME]" at bounding box center [258, 284] width 113 height 28
select select "91683"
click at [202, 271] on select "Select Stylist JAFRIN [PERSON_NAME] [PERSON_NAME]" at bounding box center [258, 284] width 113 height 28
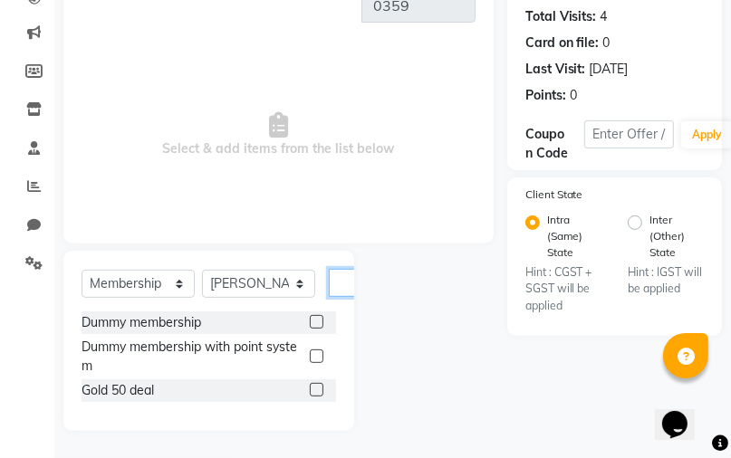
click at [350, 277] on input "text" at bounding box center [350, 283] width 43 height 28
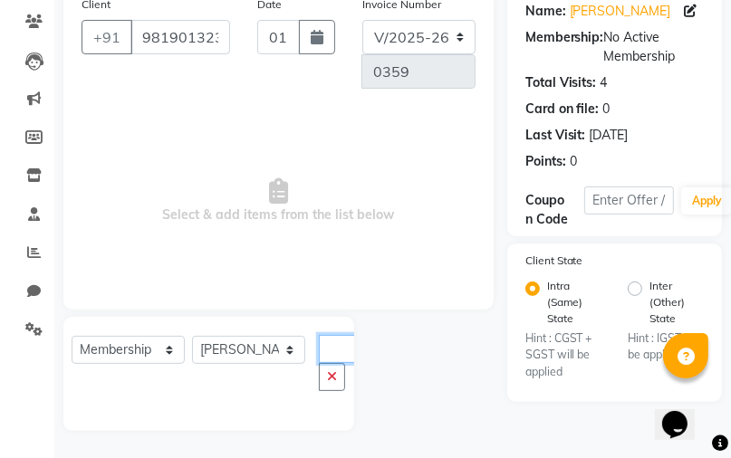
scroll to position [0, 28]
type input "head"
click at [332, 381] on icon "button" at bounding box center [332, 377] width 10 height 13
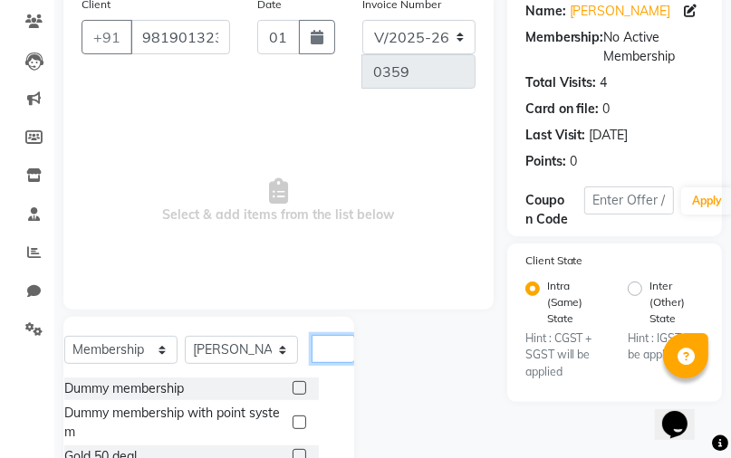
click at [344, 348] on input "text" at bounding box center [333, 349] width 43 height 28
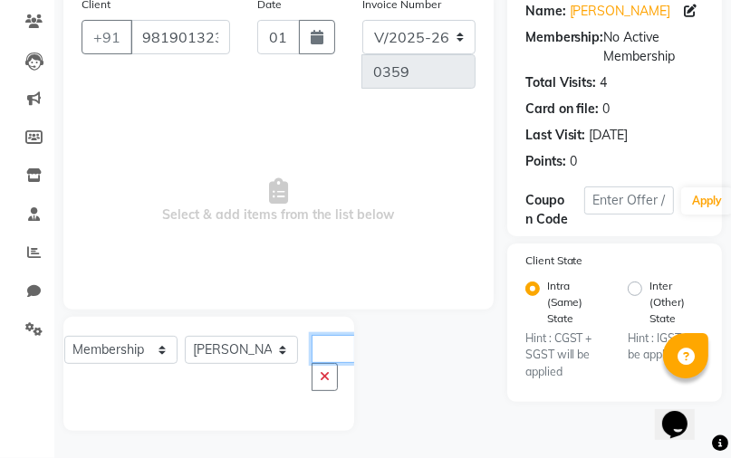
scroll to position [0, 7]
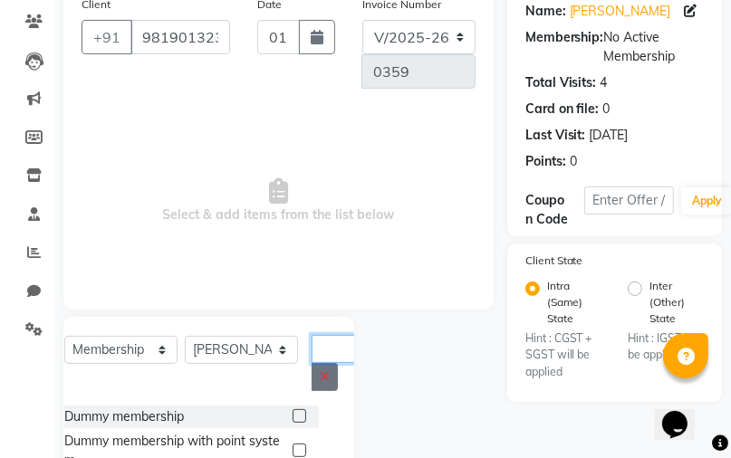
type input "h"
drag, startPoint x: 323, startPoint y: 385, endPoint x: 338, endPoint y: 338, distance: 49.3
click at [324, 375] on button "button" at bounding box center [325, 377] width 26 height 28
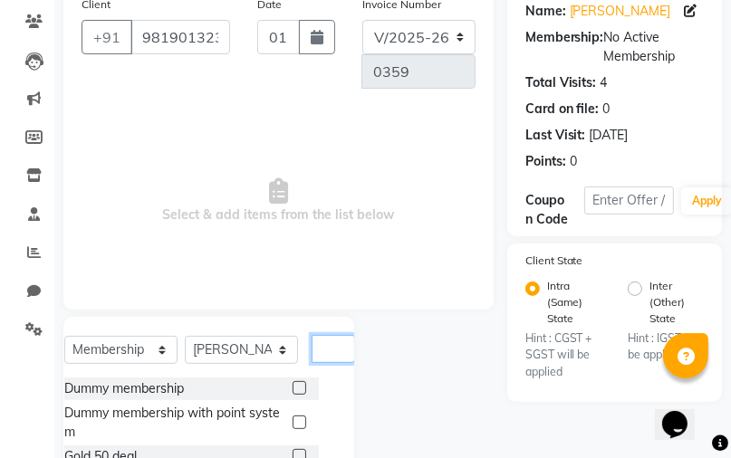
click at [337, 343] on input "text" at bounding box center [333, 349] width 43 height 28
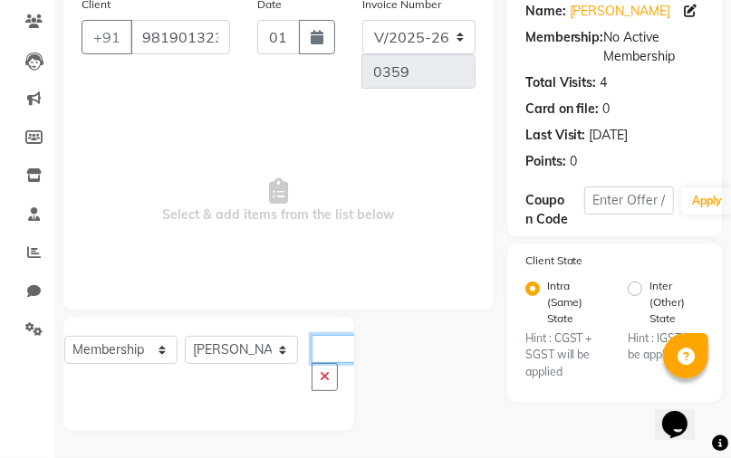
scroll to position [0, 52]
type input "massage"
drag, startPoint x: 329, startPoint y: 385, endPoint x: 323, endPoint y: 348, distance: 37.7
click at [324, 370] on button "button" at bounding box center [325, 377] width 26 height 28
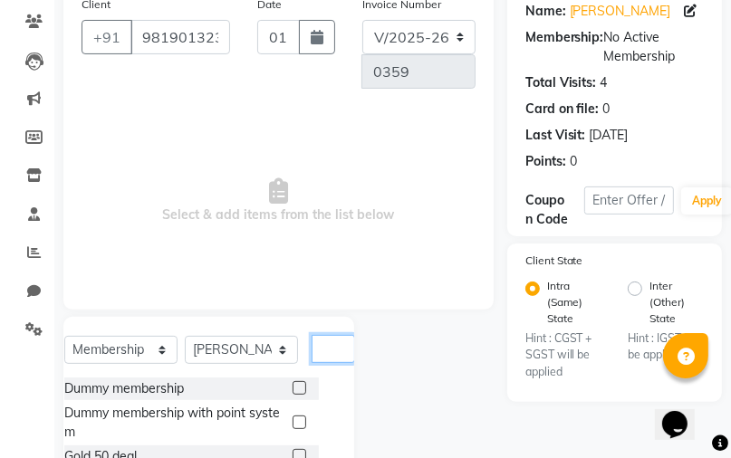
click at [328, 348] on input "text" at bounding box center [333, 349] width 43 height 28
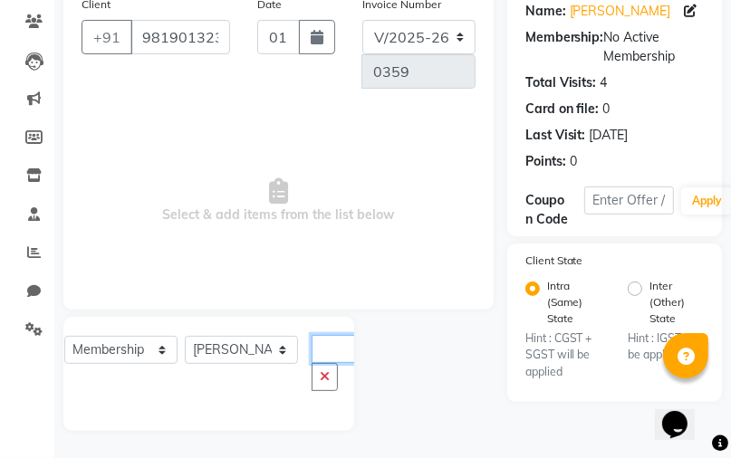
scroll to position [0, 51]
type input "message"
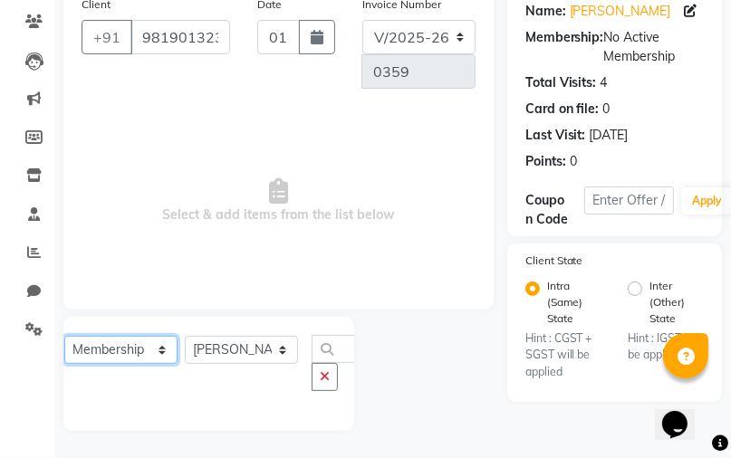
scroll to position [0, 0]
click at [99, 344] on select "Select Service Product Membership Package Voucher Prepaid Gift Card" at bounding box center [120, 350] width 113 height 28
select select "service"
click at [64, 337] on select "Select Service Product Membership Package Voucher Prepaid Gift Card" at bounding box center [120, 350] width 113 height 28
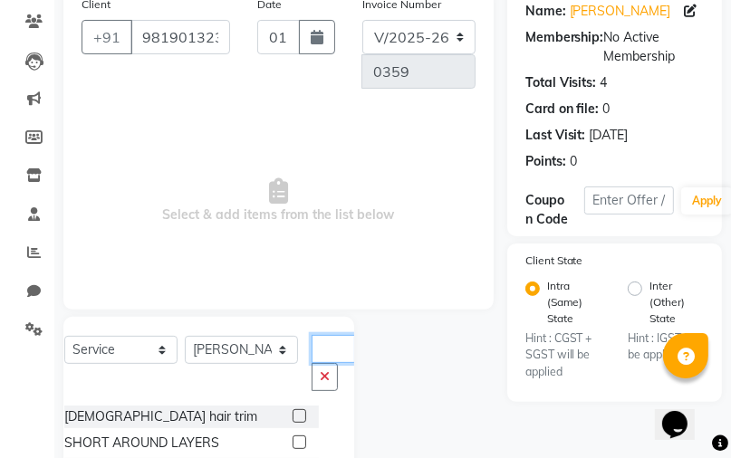
click at [347, 353] on input "message" at bounding box center [333, 349] width 43 height 28
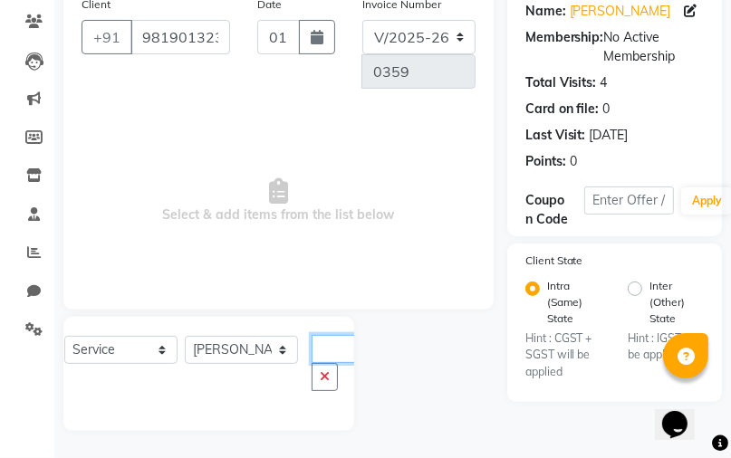
scroll to position [0, 52]
type input "messagemessage"
drag, startPoint x: 331, startPoint y: 381, endPoint x: 328, endPoint y: 364, distance: 16.5
click at [330, 381] on button "button" at bounding box center [325, 377] width 26 height 28
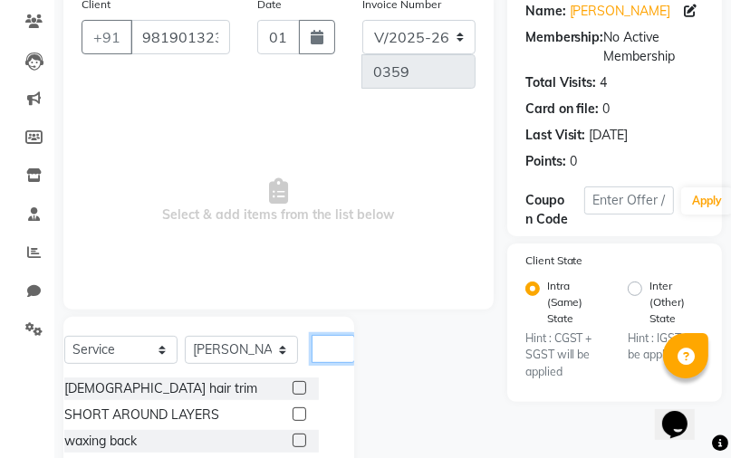
click at [329, 348] on input "text" at bounding box center [333, 349] width 43 height 28
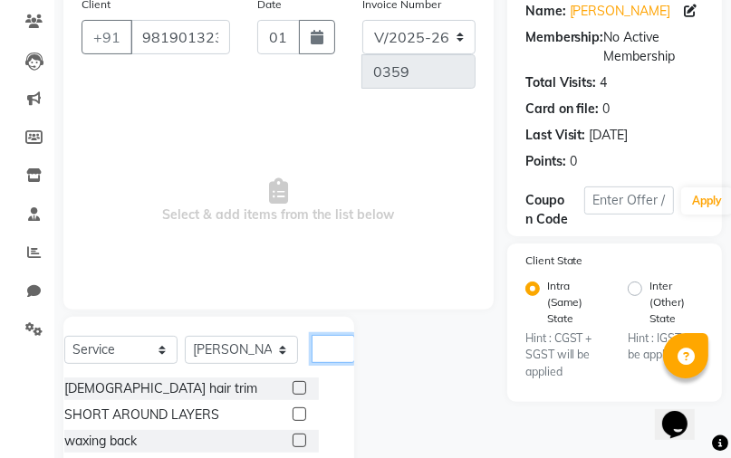
click at [344, 348] on input "text" at bounding box center [333, 349] width 43 height 28
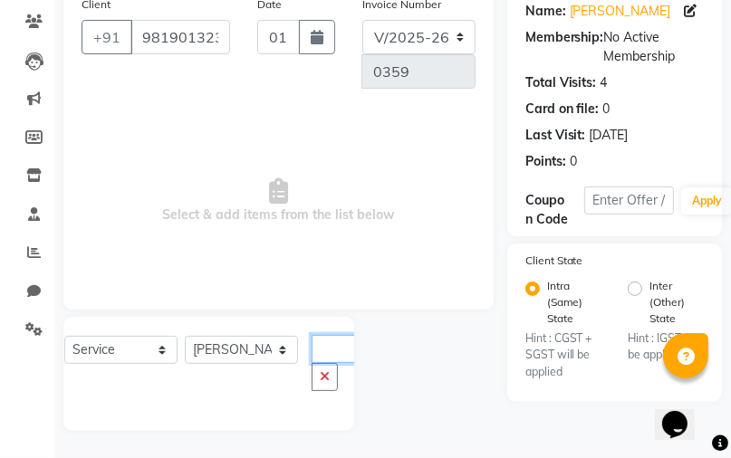
scroll to position [0, 51]
type input "message"
drag, startPoint x: 331, startPoint y: 377, endPoint x: 312, endPoint y: 375, distance: 19.1
click at [330, 377] on button "button" at bounding box center [325, 377] width 26 height 28
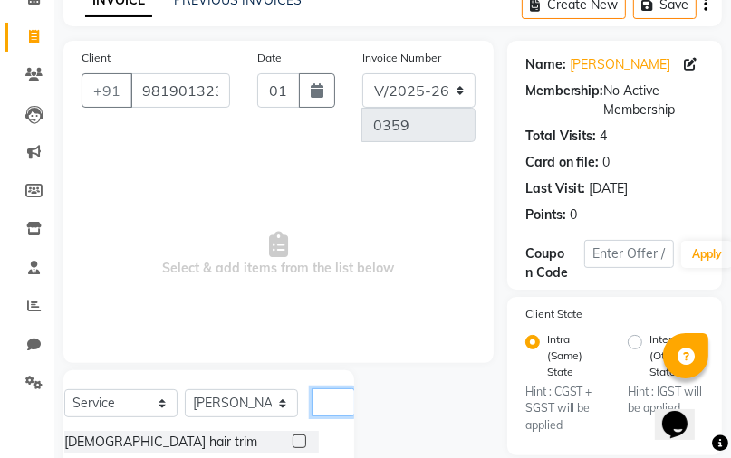
scroll to position [246, 0]
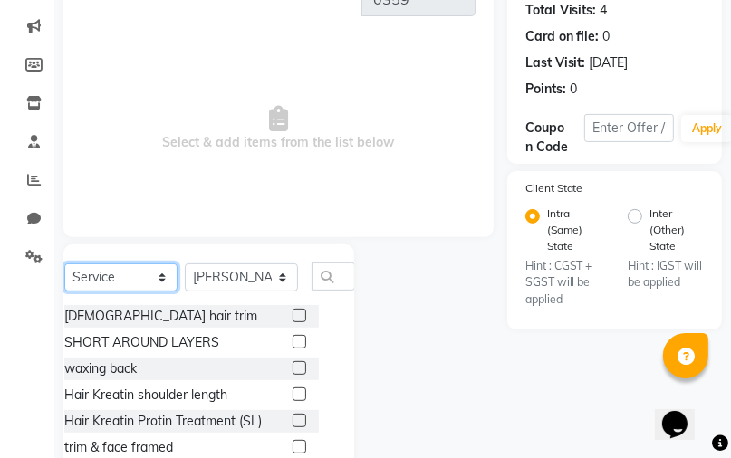
click at [163, 277] on select "Select Service Product Membership Package Voucher Prepaid Gift Card" at bounding box center [120, 278] width 113 height 28
click at [64, 265] on select "Select Service Product Membership Package Voucher Prepaid Gift Card" at bounding box center [120, 278] width 113 height 28
click at [261, 285] on select "Select Stylist JAFRIN [PERSON_NAME] [PERSON_NAME]" at bounding box center [241, 278] width 113 height 28
click at [185, 265] on select "Select Stylist JAFRIN [PERSON_NAME] [PERSON_NAME]" at bounding box center [241, 278] width 113 height 28
click at [261, 370] on div "waxing back" at bounding box center [191, 369] width 255 height 23
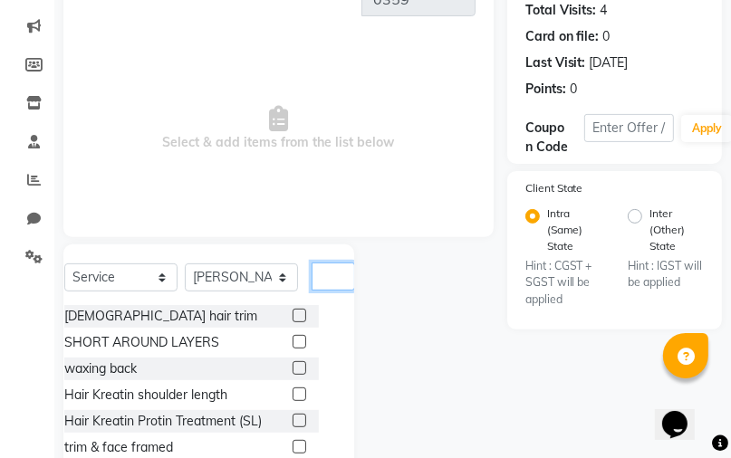
click at [344, 273] on input "text" at bounding box center [333, 277] width 43 height 28
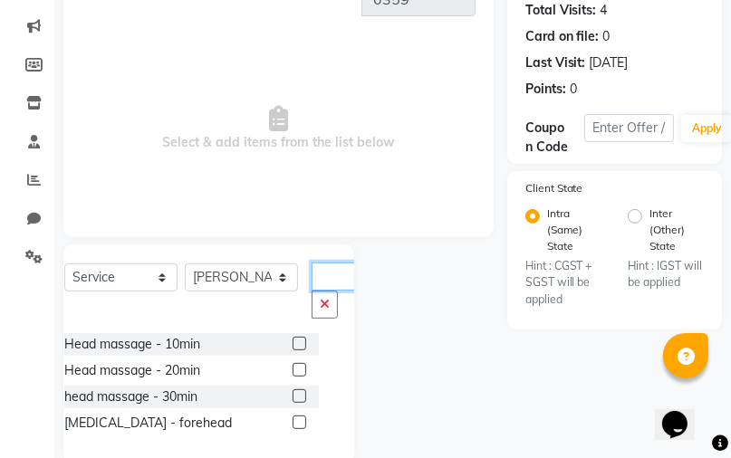
scroll to position [0, 28]
type input "head"
click at [296, 395] on label at bounding box center [300, 397] width 14 height 14
click at [296, 395] on input "checkbox" at bounding box center [299, 397] width 12 height 12
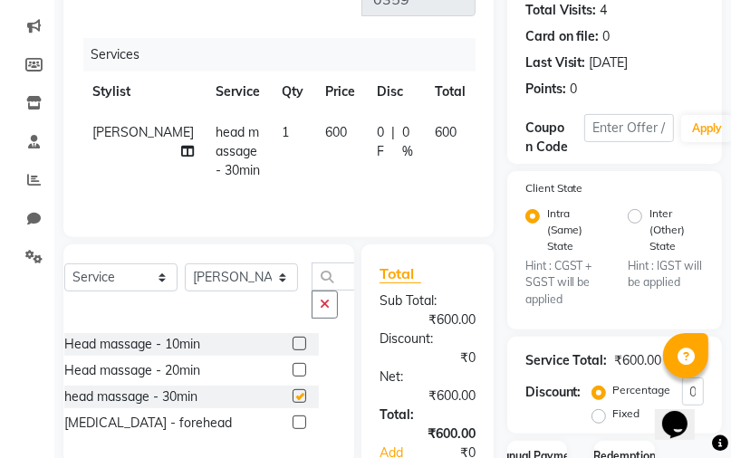
click at [296, 382] on div at bounding box center [299, 372] width 12 height 19
checkbox input "false"
click at [435, 132] on span "600" at bounding box center [446, 132] width 22 height 16
select select "91683"
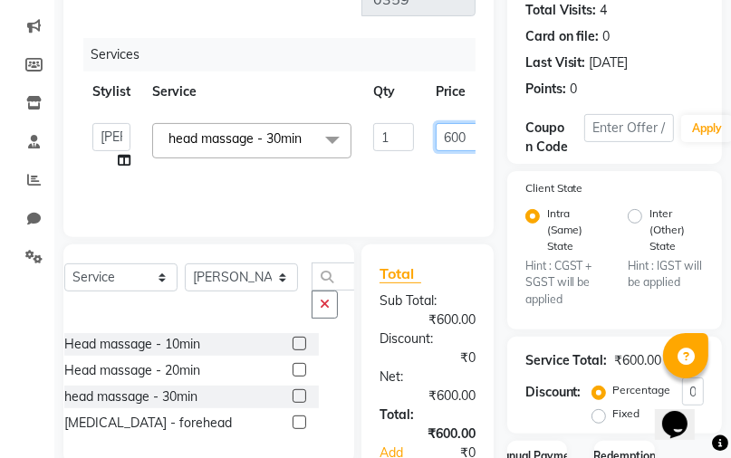
click at [449, 138] on input "600" at bounding box center [463, 137] width 54 height 28
type input "300"
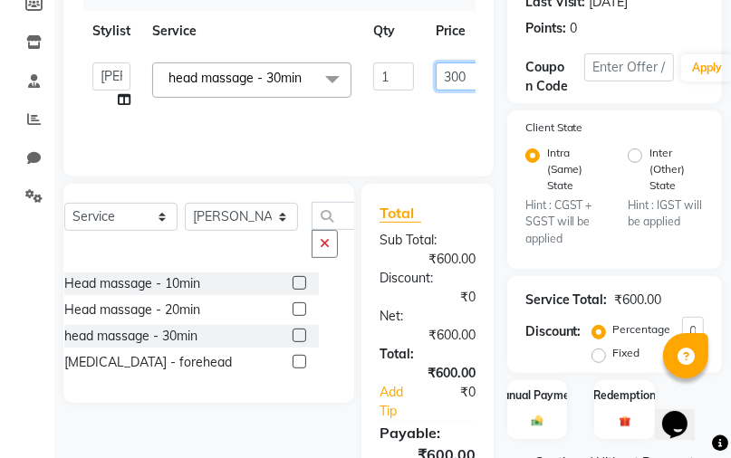
scroll to position [423, 0]
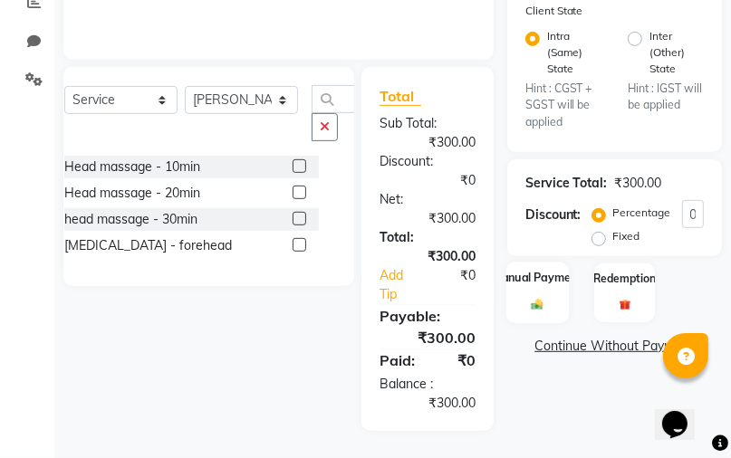
click at [534, 285] on label "Manual Payment" at bounding box center [537, 278] width 91 height 17
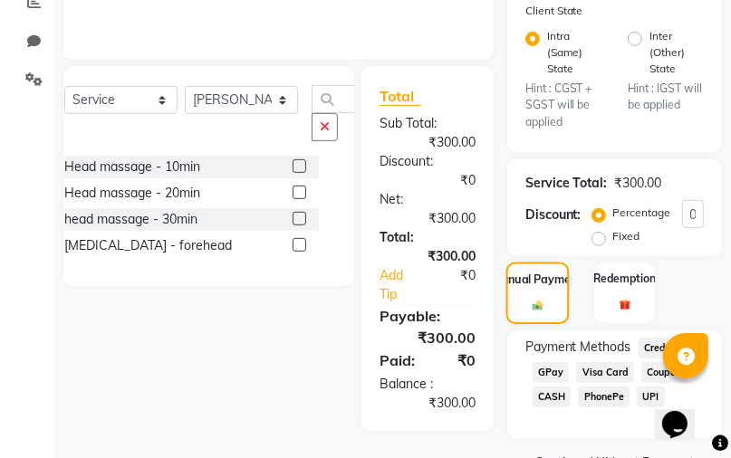
scroll to position [468, 0]
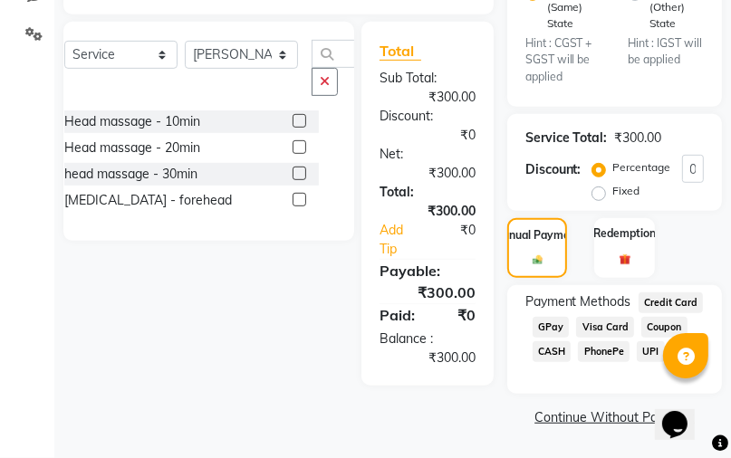
click at [548, 330] on span "GPay" at bounding box center [551, 327] width 37 height 21
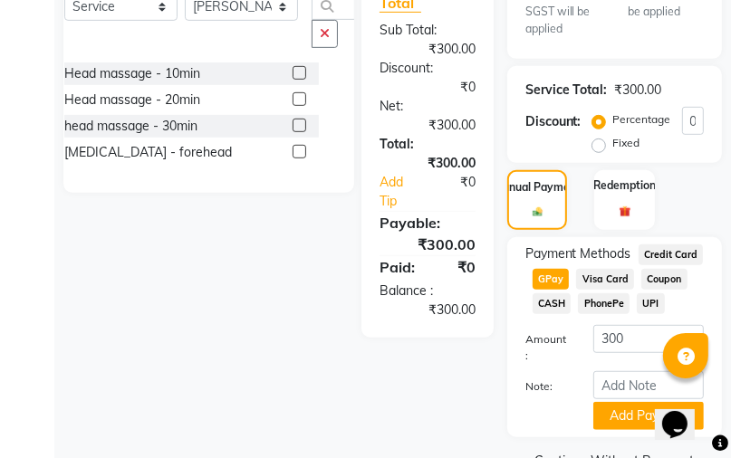
scroll to position [564, 0]
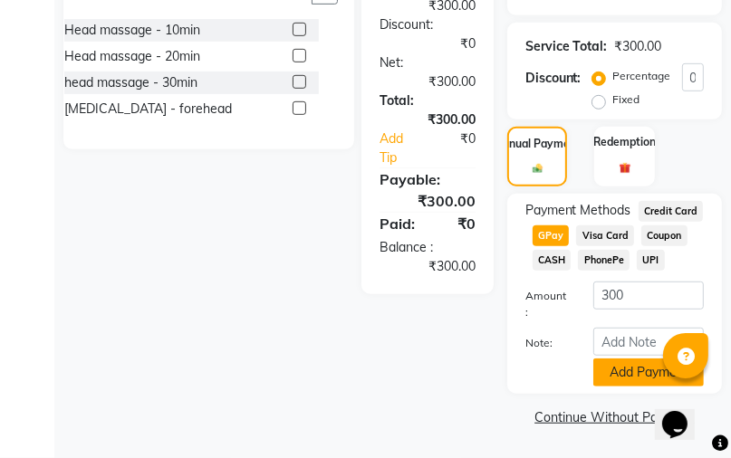
click at [611, 367] on button "Add Payment" at bounding box center [648, 373] width 111 height 28
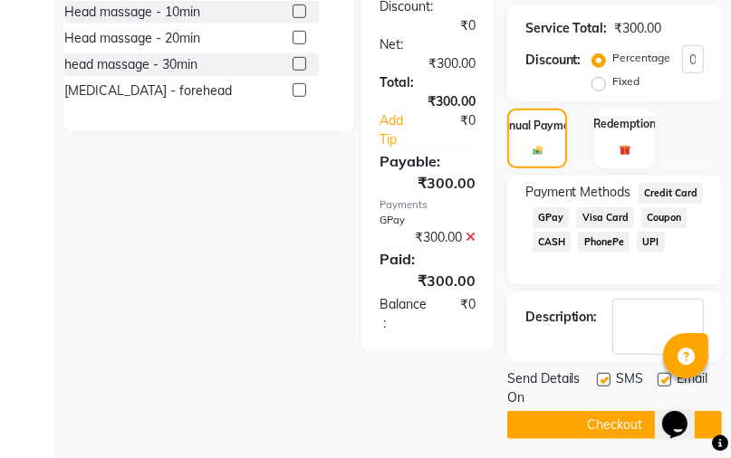
scroll to position [586, 0]
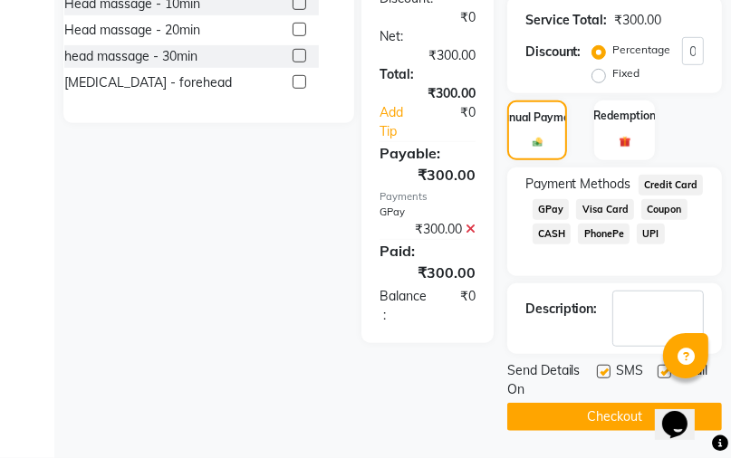
click at [593, 410] on button "Checkout" at bounding box center [614, 417] width 215 height 28
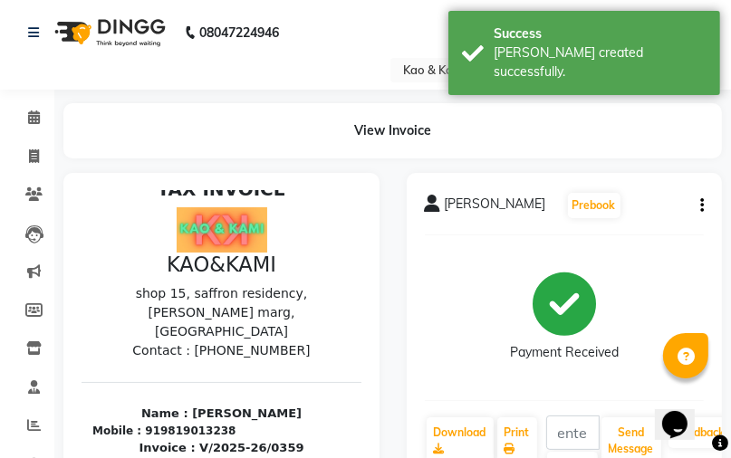
scroll to position [25, 0]
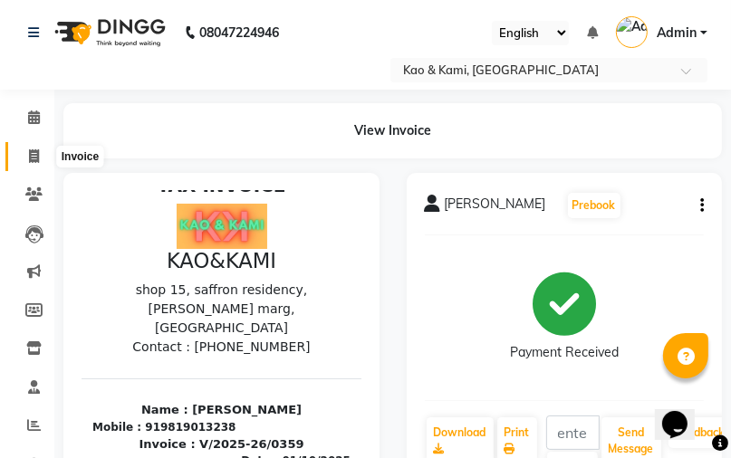
click at [40, 149] on span at bounding box center [34, 157] width 32 height 21
select select "7904"
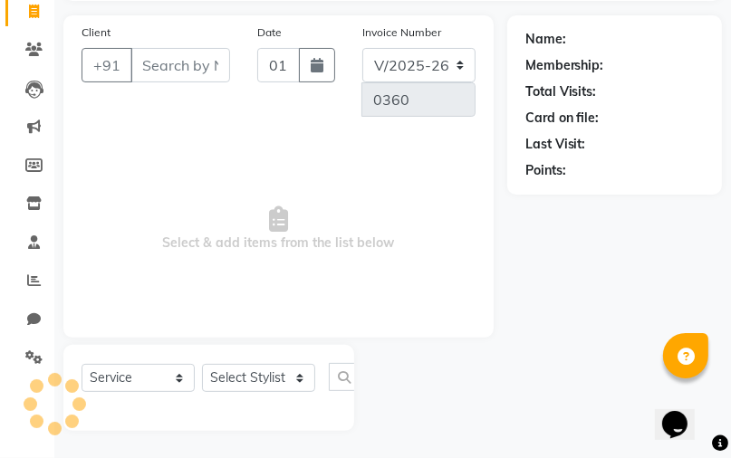
select select "membership"
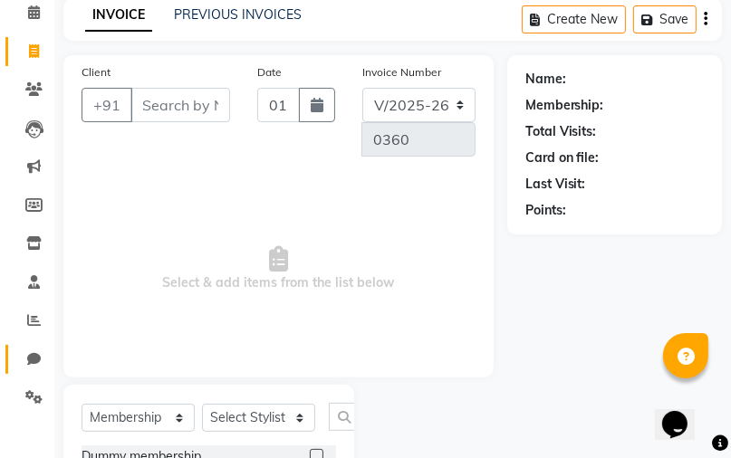
scroll to position [94, 0]
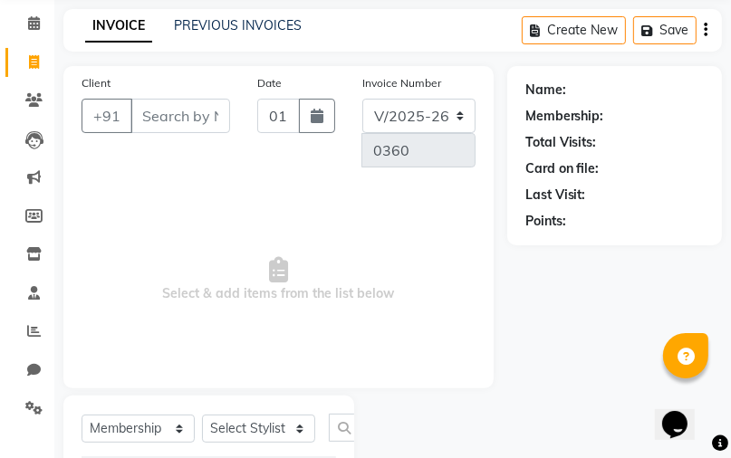
click at [152, 118] on input "Client" at bounding box center [180, 116] width 100 height 34
click at [186, 114] on input "Client" at bounding box center [180, 116] width 100 height 34
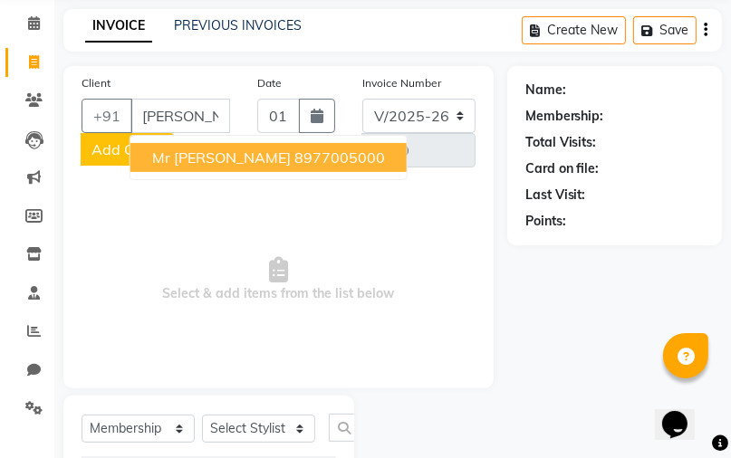
click at [294, 162] on ngb-highlight "8977005000" at bounding box center [339, 158] width 91 height 18
type input "8977005000"
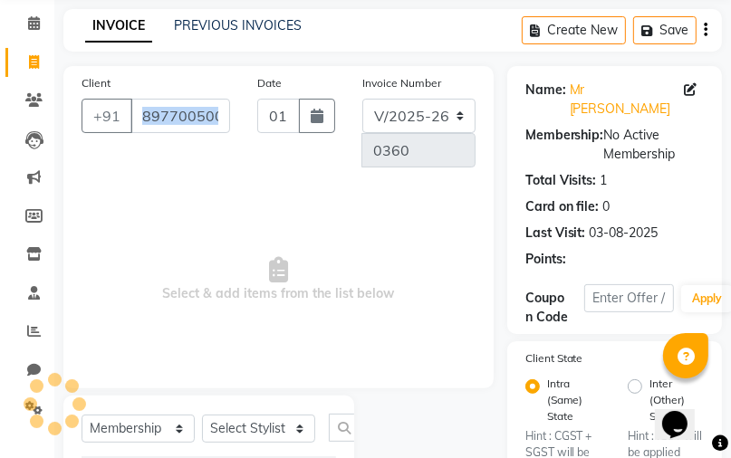
click at [217, 162] on div "Client [PHONE_NUMBER]" at bounding box center [156, 127] width 176 height 109
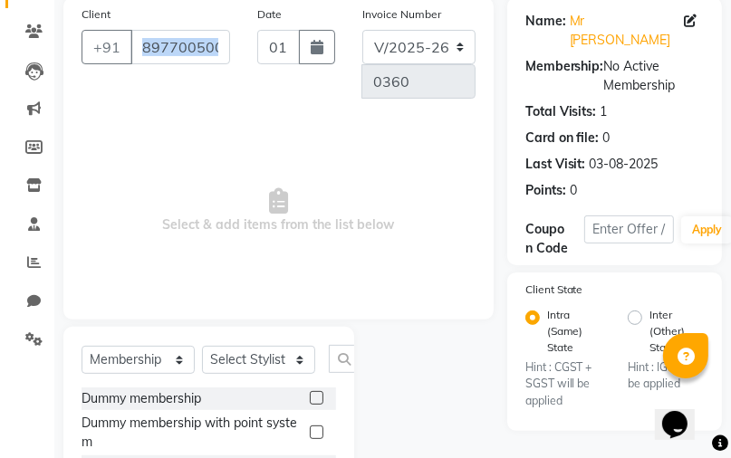
scroll to position [239, 0]
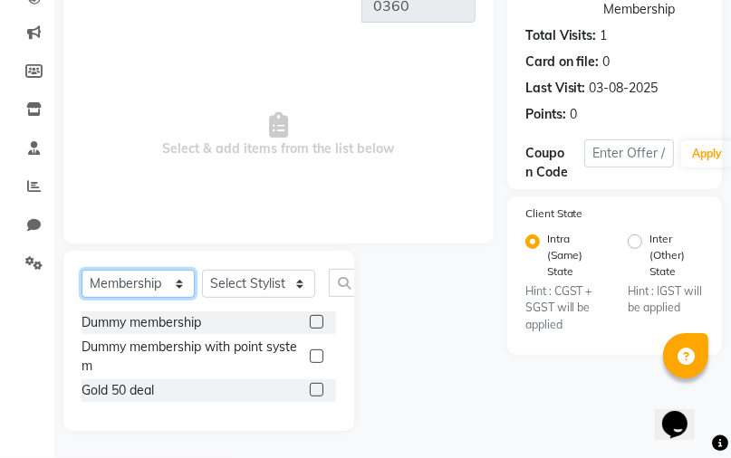
click at [152, 284] on select "Select Service Product Membership Package Voucher Prepaid Gift Card" at bounding box center [138, 284] width 113 height 28
select select "service"
click at [82, 298] on select "Select Service Product Membership Package Voucher Prepaid Gift Card" at bounding box center [138, 284] width 113 height 28
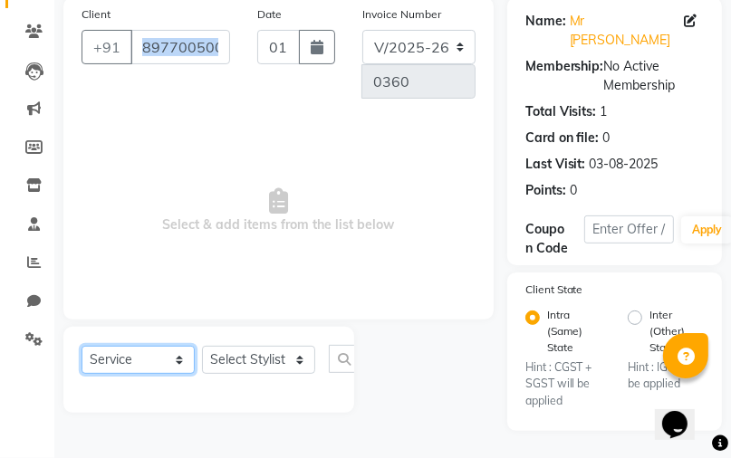
scroll to position [145, 0]
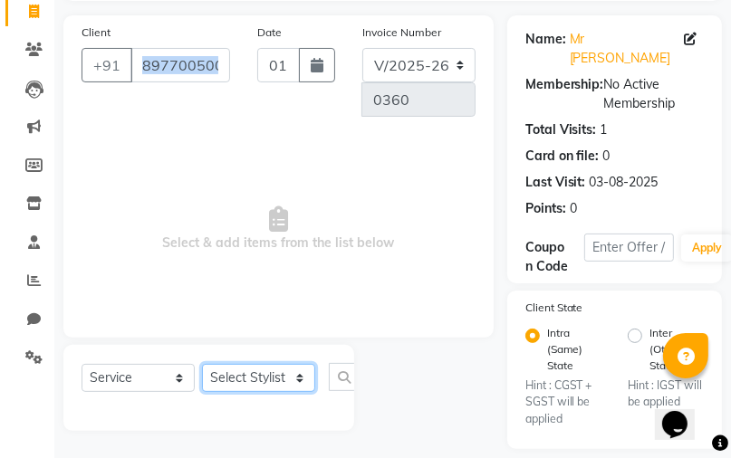
click at [256, 375] on select "Select Stylist JAFRIN [PERSON_NAME] [PERSON_NAME]" at bounding box center [258, 378] width 113 height 28
select select "91683"
click at [202, 365] on select "Select Stylist JAFRIN [PERSON_NAME] [PERSON_NAME]" at bounding box center [258, 378] width 113 height 28
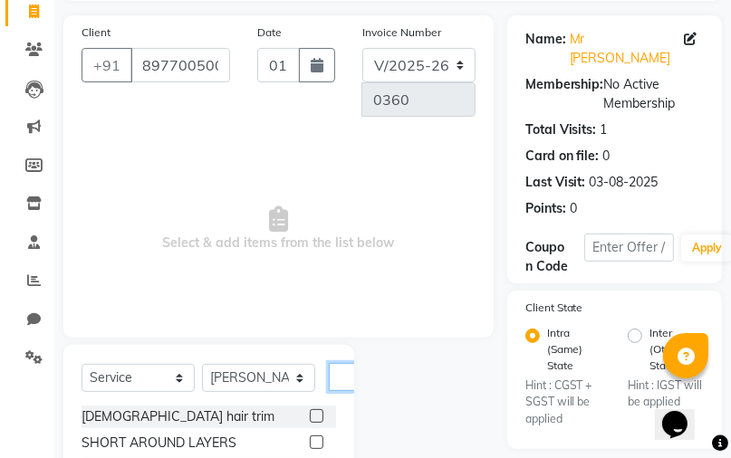
click at [351, 374] on input "text" at bounding box center [350, 377] width 43 height 28
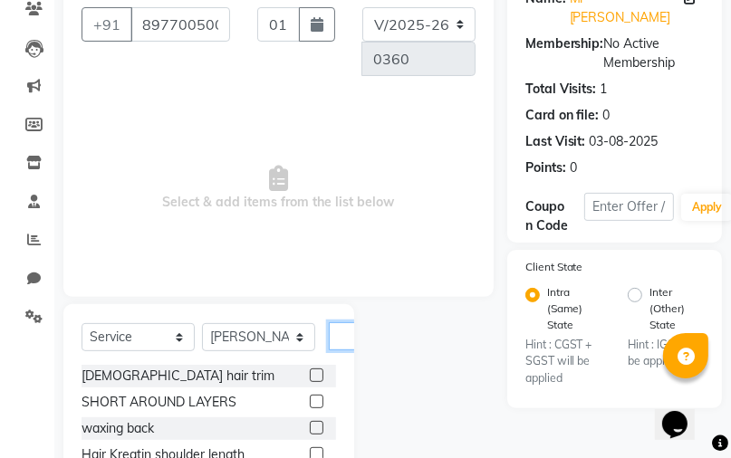
scroll to position [217, 0]
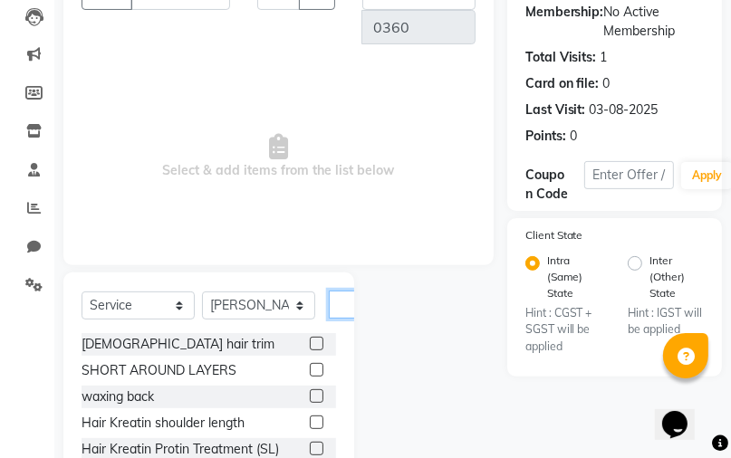
click at [333, 305] on input "text" at bounding box center [350, 305] width 43 height 28
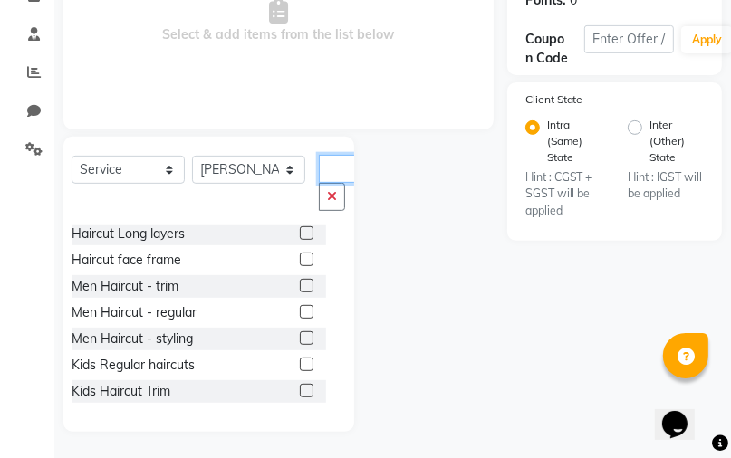
scroll to position [354, 0]
type input "haircut"
click at [300, 312] on label at bounding box center [307, 311] width 14 height 14
click at [300, 312] on input "checkbox" at bounding box center [306, 312] width 12 height 12
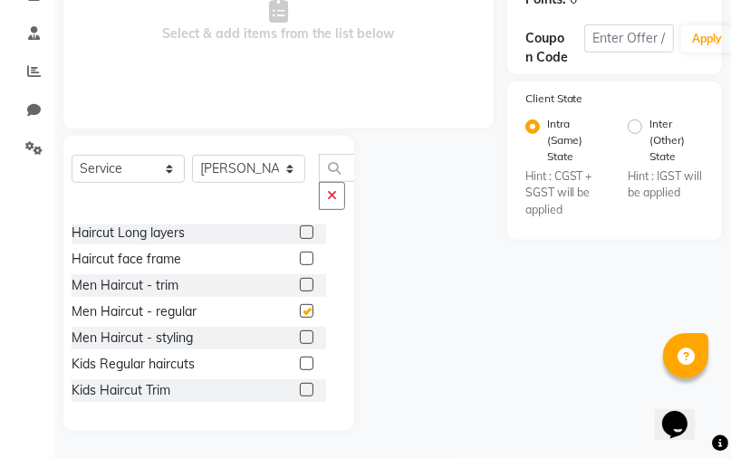
scroll to position [0, 0]
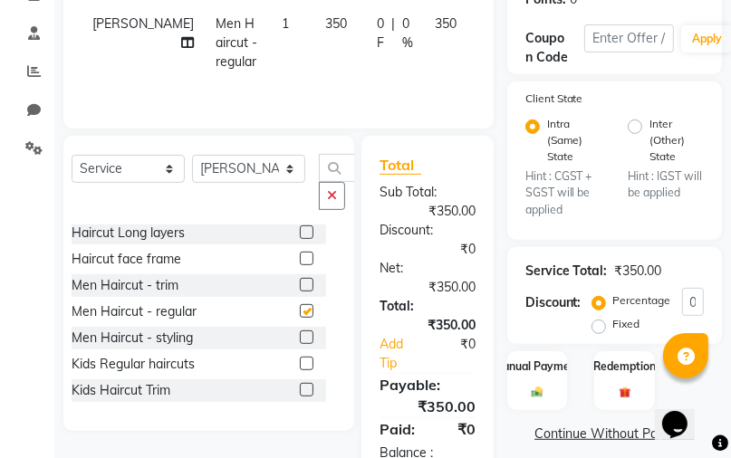
click at [300, 312] on label at bounding box center [307, 311] width 14 height 14
click at [300, 312] on input "checkbox" at bounding box center [306, 312] width 12 height 12
checkbox input "false"
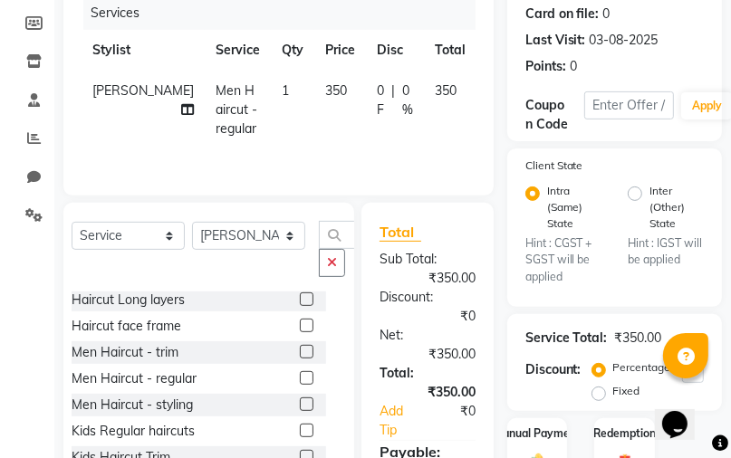
scroll to position [209, 0]
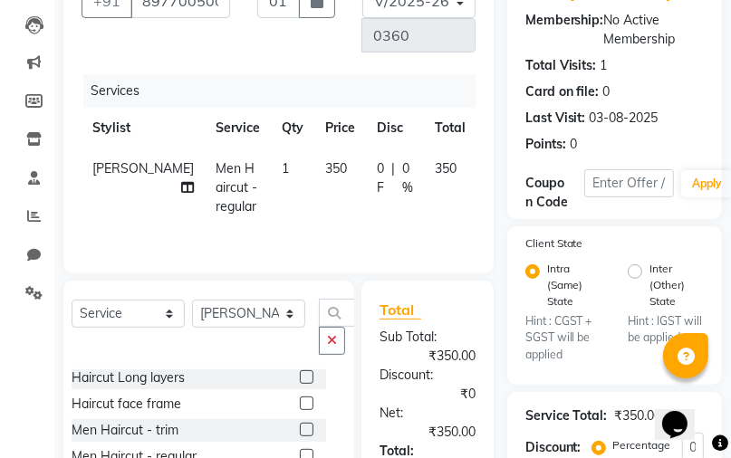
click at [435, 170] on span "350" at bounding box center [446, 168] width 22 height 16
select select "91683"
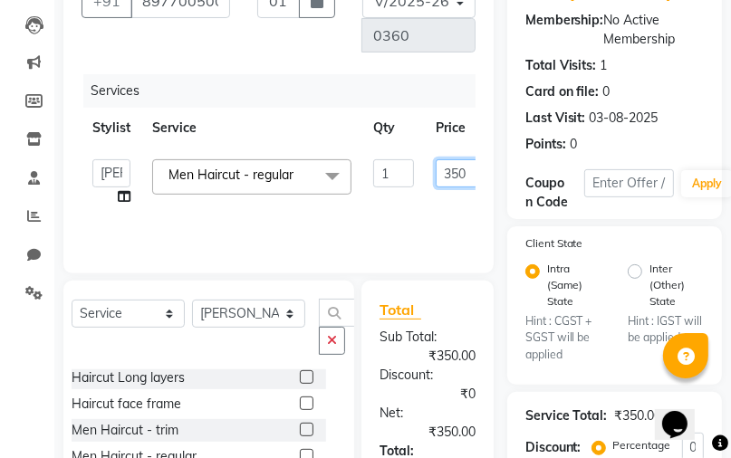
click at [457, 173] on input "350" at bounding box center [463, 173] width 54 height 28
click at [460, 173] on input "10" at bounding box center [463, 173] width 54 height 28
type input "1"
click at [302, 205] on tr "JAFRIN [PERSON_NAME] [PERSON_NAME] Men Haircut - regular x [DEMOGRAPHIC_DATA] h…" at bounding box center [431, 183] width 699 height 69
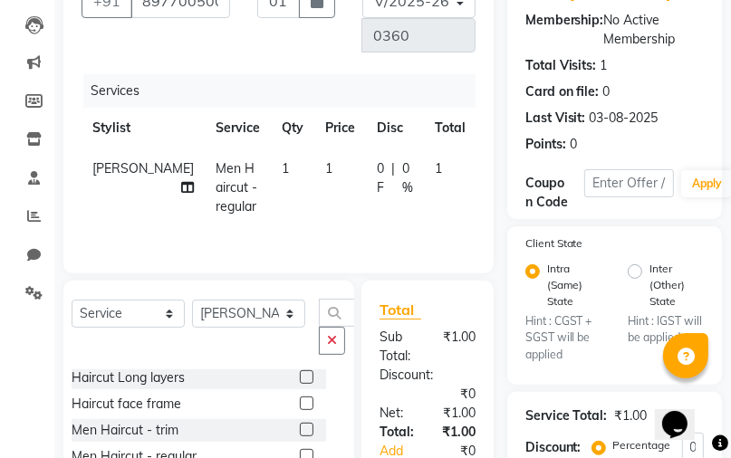
click at [495, 167] on icon at bounding box center [500, 165] width 10 height 13
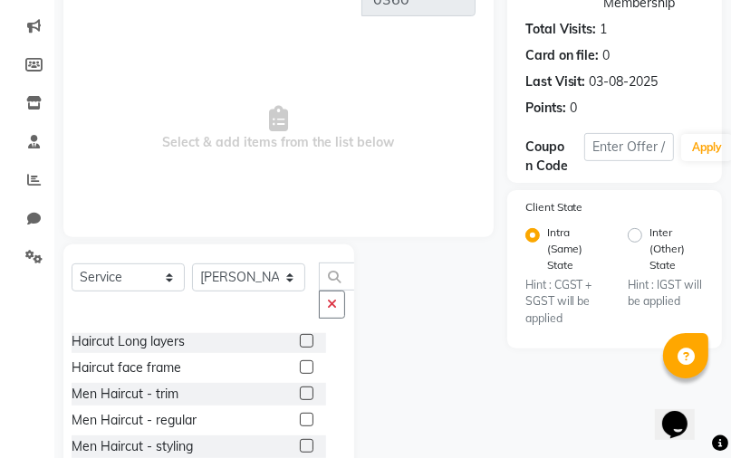
scroll to position [282, 0]
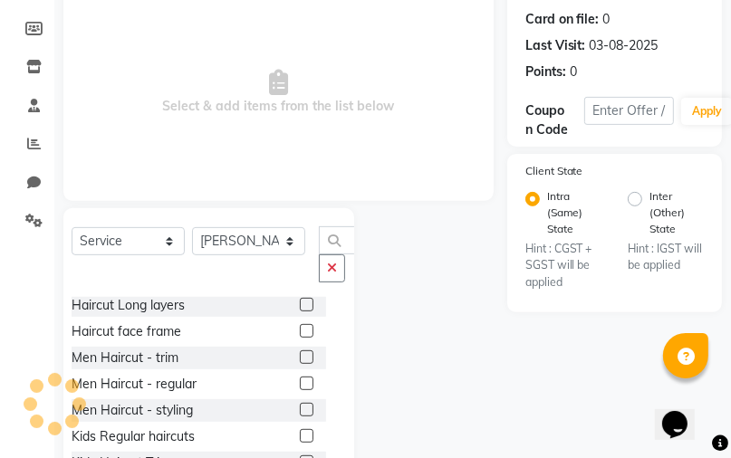
click at [300, 381] on label at bounding box center [307, 384] width 14 height 14
click at [300, 381] on input "checkbox" at bounding box center [306, 385] width 12 height 12
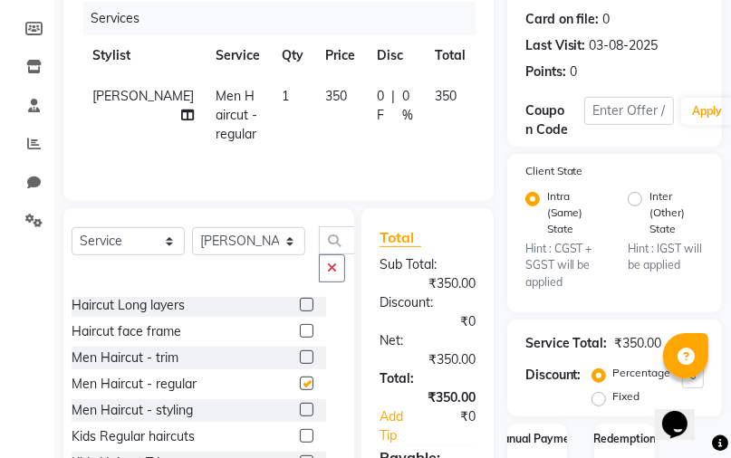
click at [300, 381] on label at bounding box center [307, 384] width 14 height 14
click at [300, 381] on input "checkbox" at bounding box center [306, 385] width 12 height 12
checkbox input "false"
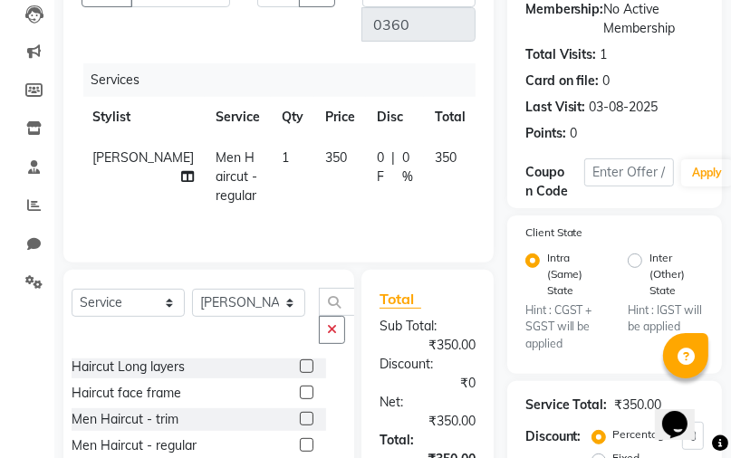
scroll to position [137, 0]
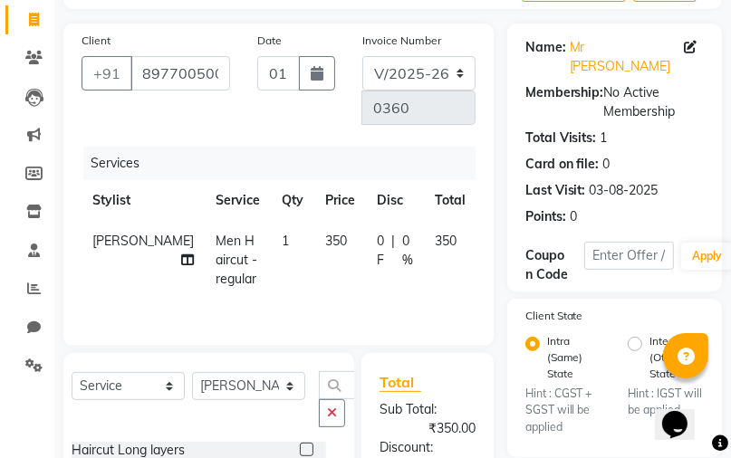
click at [435, 240] on span "350" at bounding box center [446, 241] width 22 height 16
select select "91683"
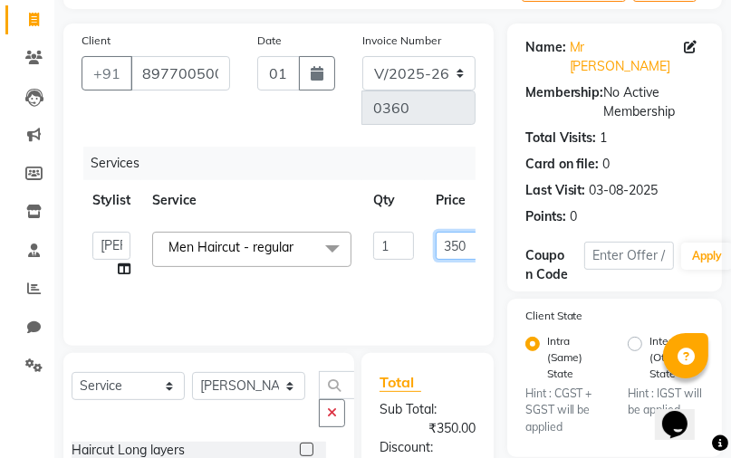
click at [449, 246] on input "350" at bounding box center [463, 246] width 54 height 28
type input "150"
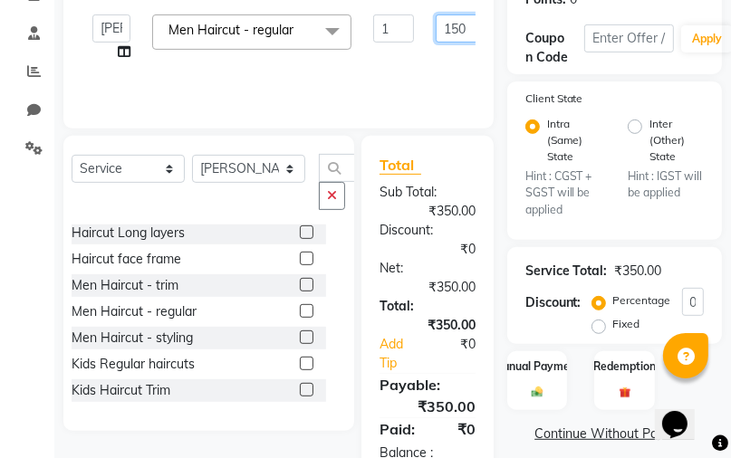
scroll to position [423, 0]
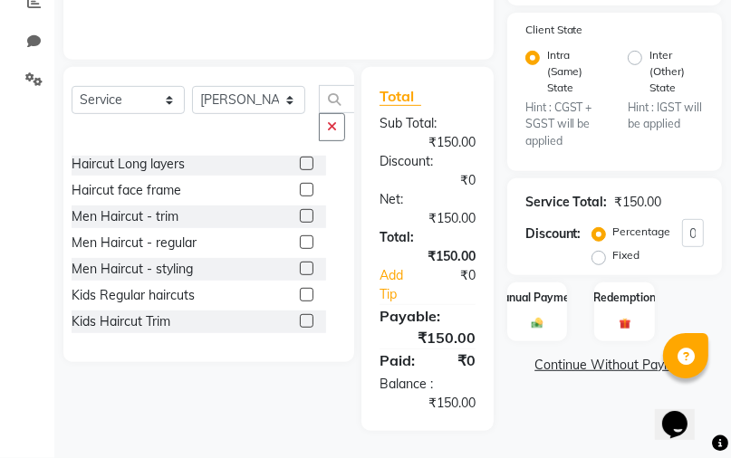
click at [159, 399] on div "Select Service Product Membership Package Voucher Prepaid Gift Card Select Styl…" at bounding box center [202, 249] width 304 height 364
click at [562, 300] on div "Manual Payment" at bounding box center [537, 312] width 63 height 62
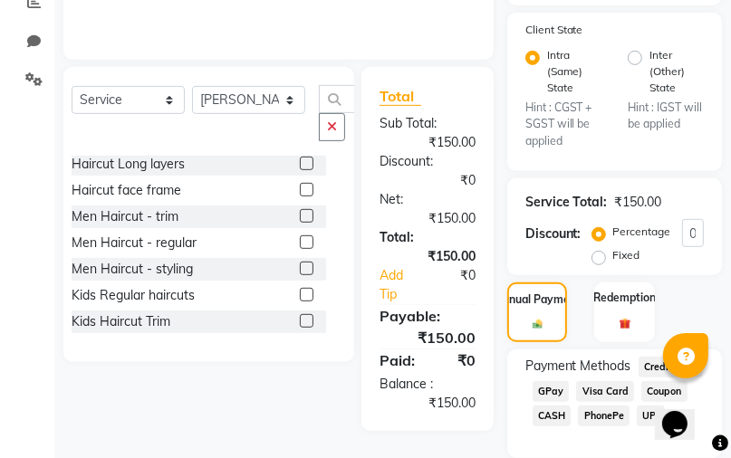
click at [553, 381] on span "GPay" at bounding box center [551, 391] width 37 height 21
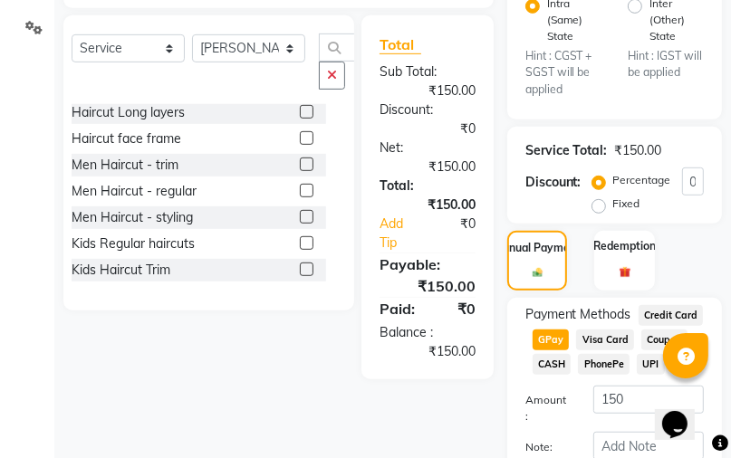
scroll to position [564, 0]
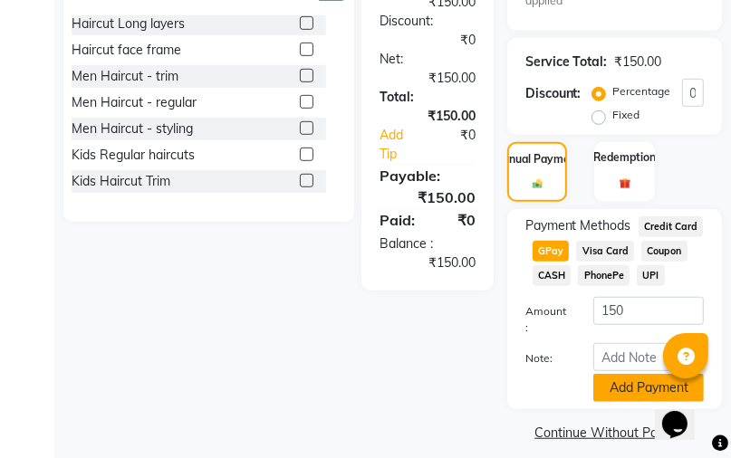
click at [638, 377] on button "Add Payment" at bounding box center [648, 388] width 111 height 28
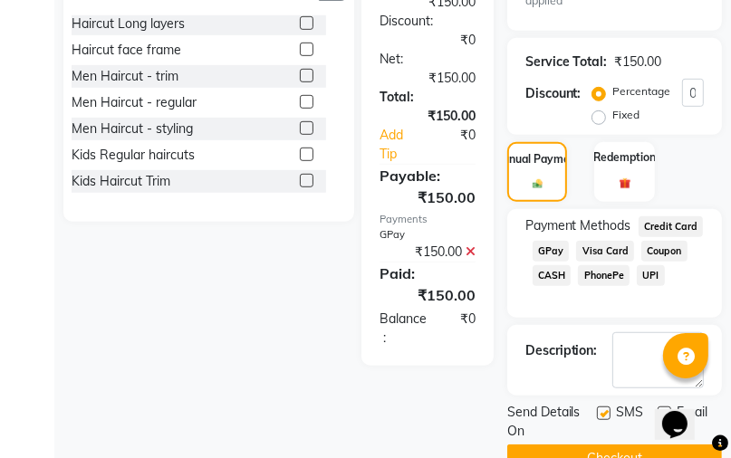
scroll to position [586, 0]
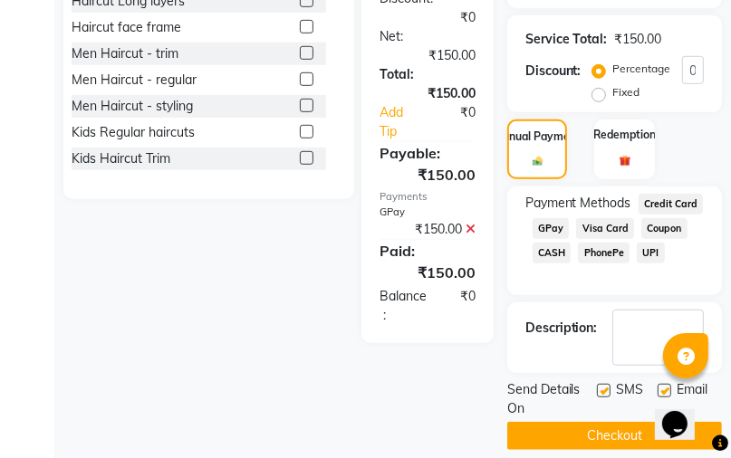
click at [558, 218] on span "GPay" at bounding box center [551, 228] width 37 height 21
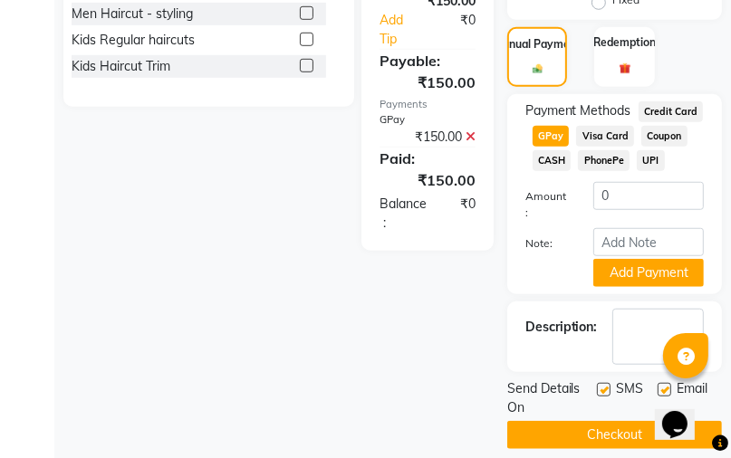
scroll to position [680, 0]
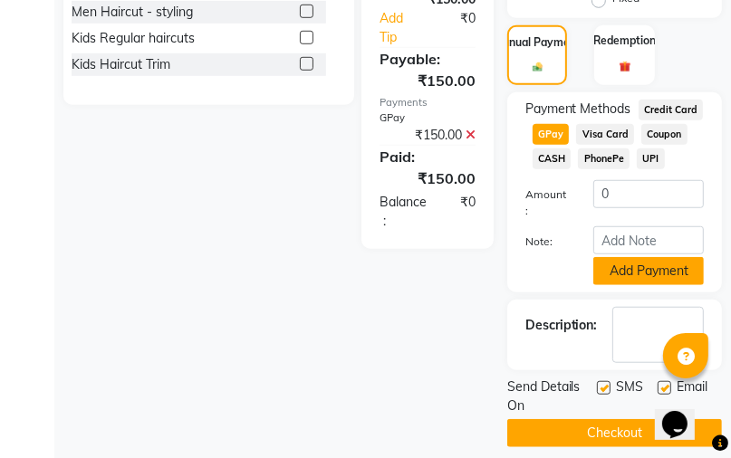
click at [648, 257] on button "Add Payment" at bounding box center [648, 271] width 111 height 28
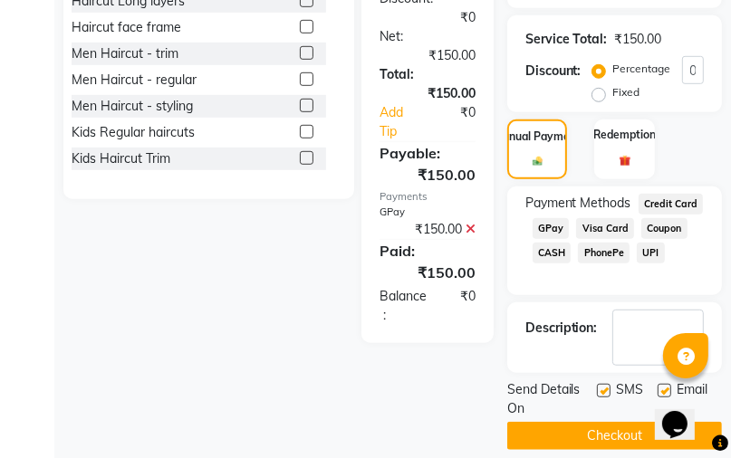
click at [622, 422] on button "Checkout" at bounding box center [614, 436] width 215 height 28
